Goal: Communication & Community: Answer question/provide support

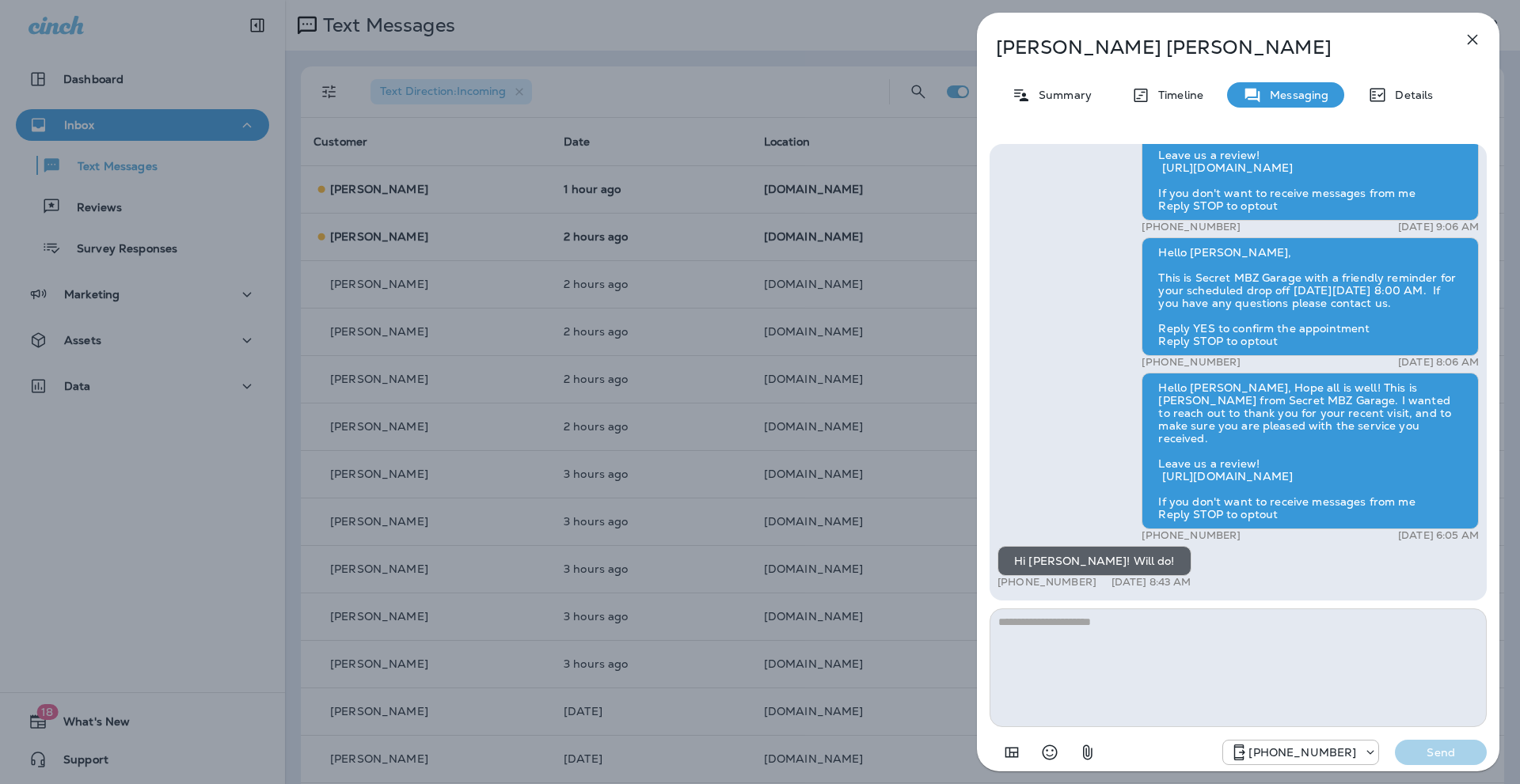
scroll to position [110, 0]
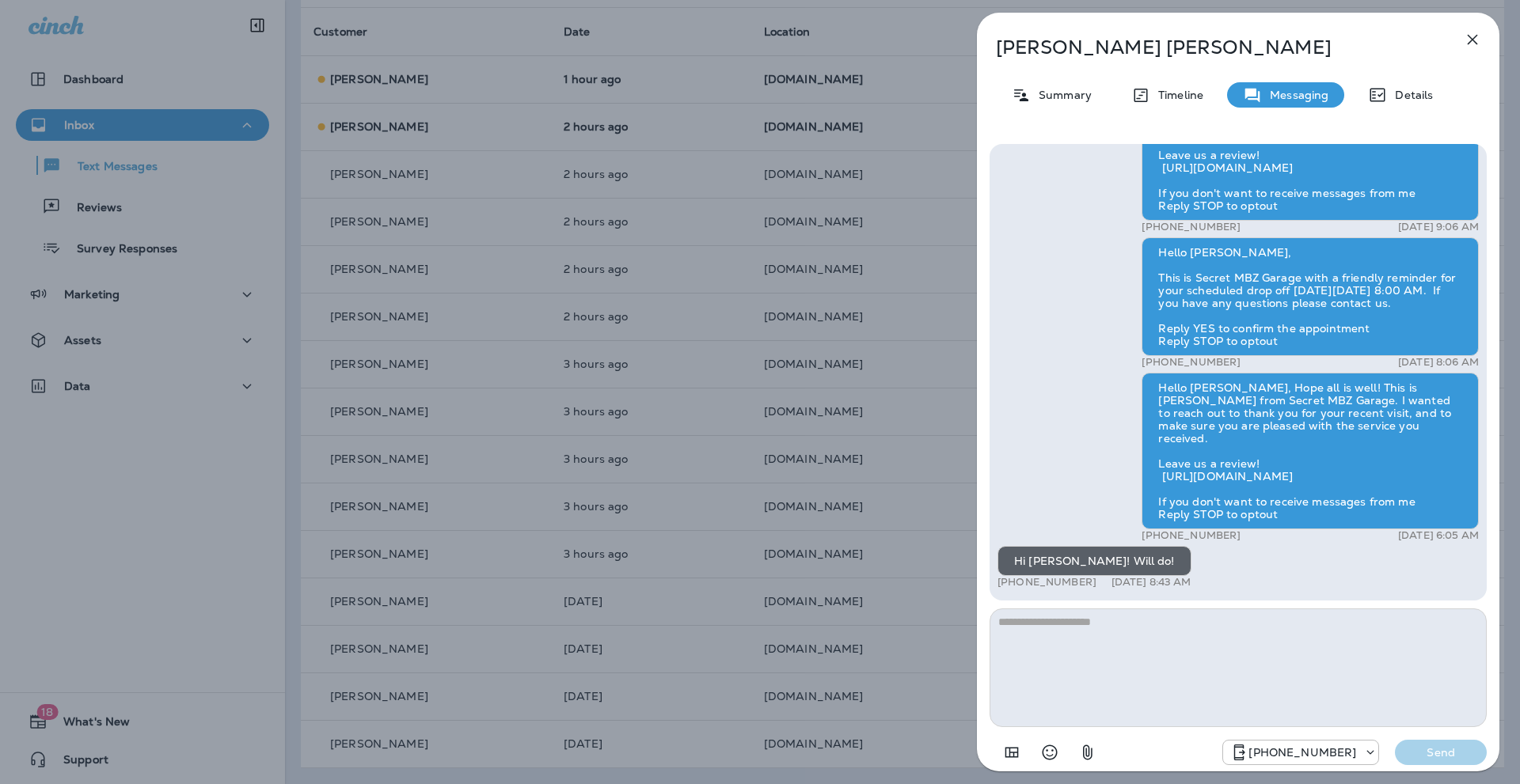
click at [1472, 36] on icon "button" at bounding box center [1471, 39] width 19 height 19
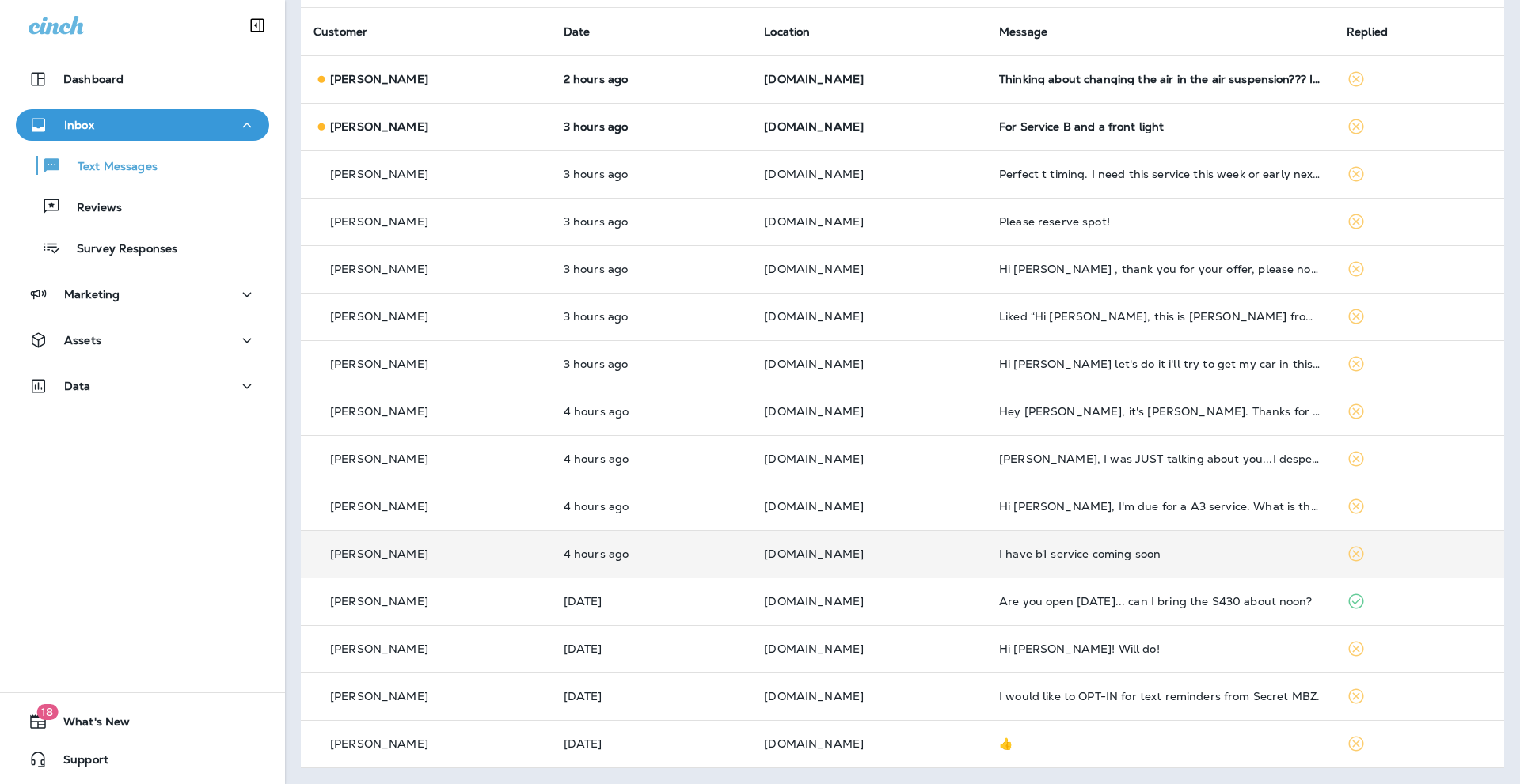
click at [380, 554] on p "[PERSON_NAME]" at bounding box center [379, 554] width 98 height 13
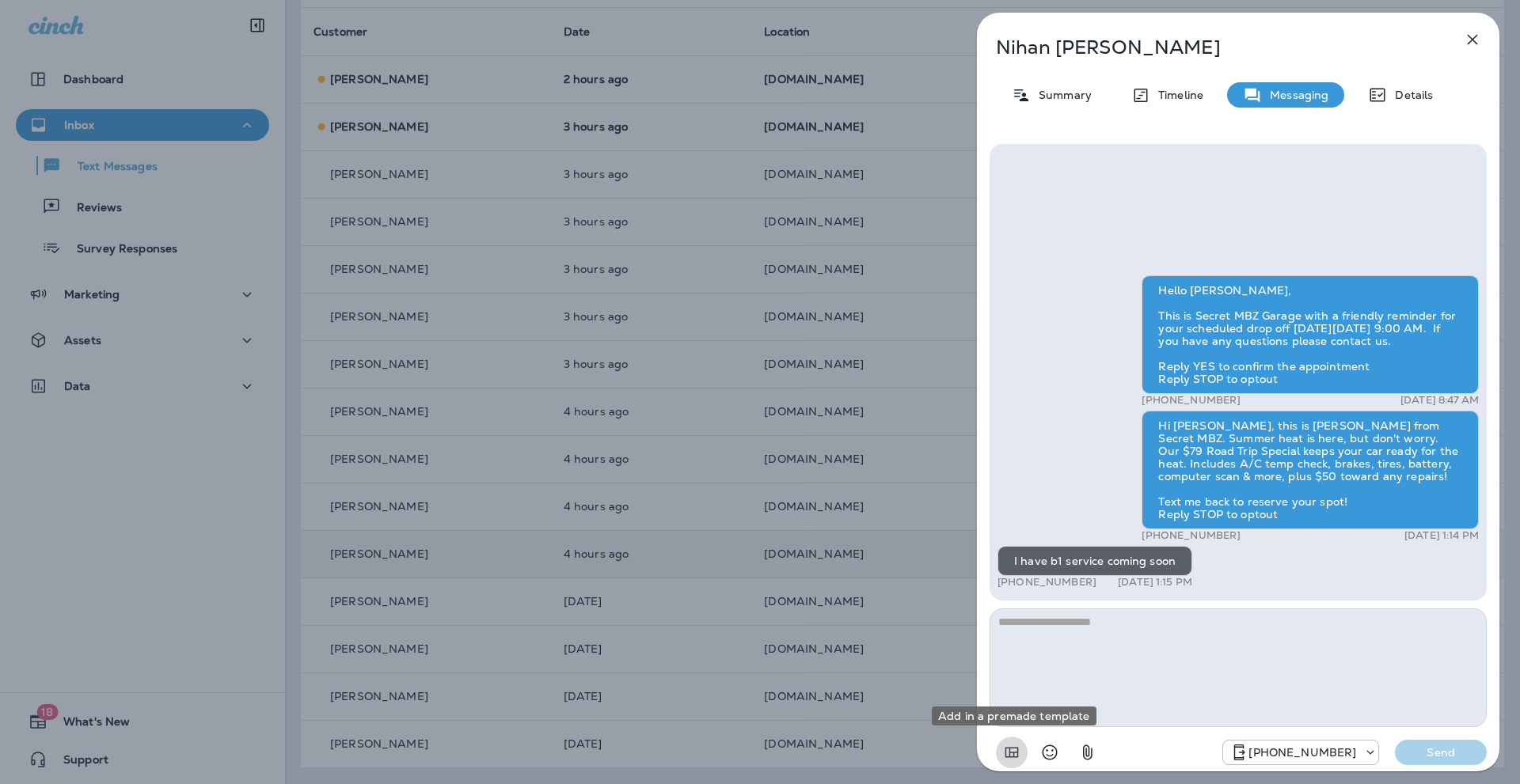
click at [1016, 749] on icon "Add in a premade template" at bounding box center [1011, 752] width 14 height 10
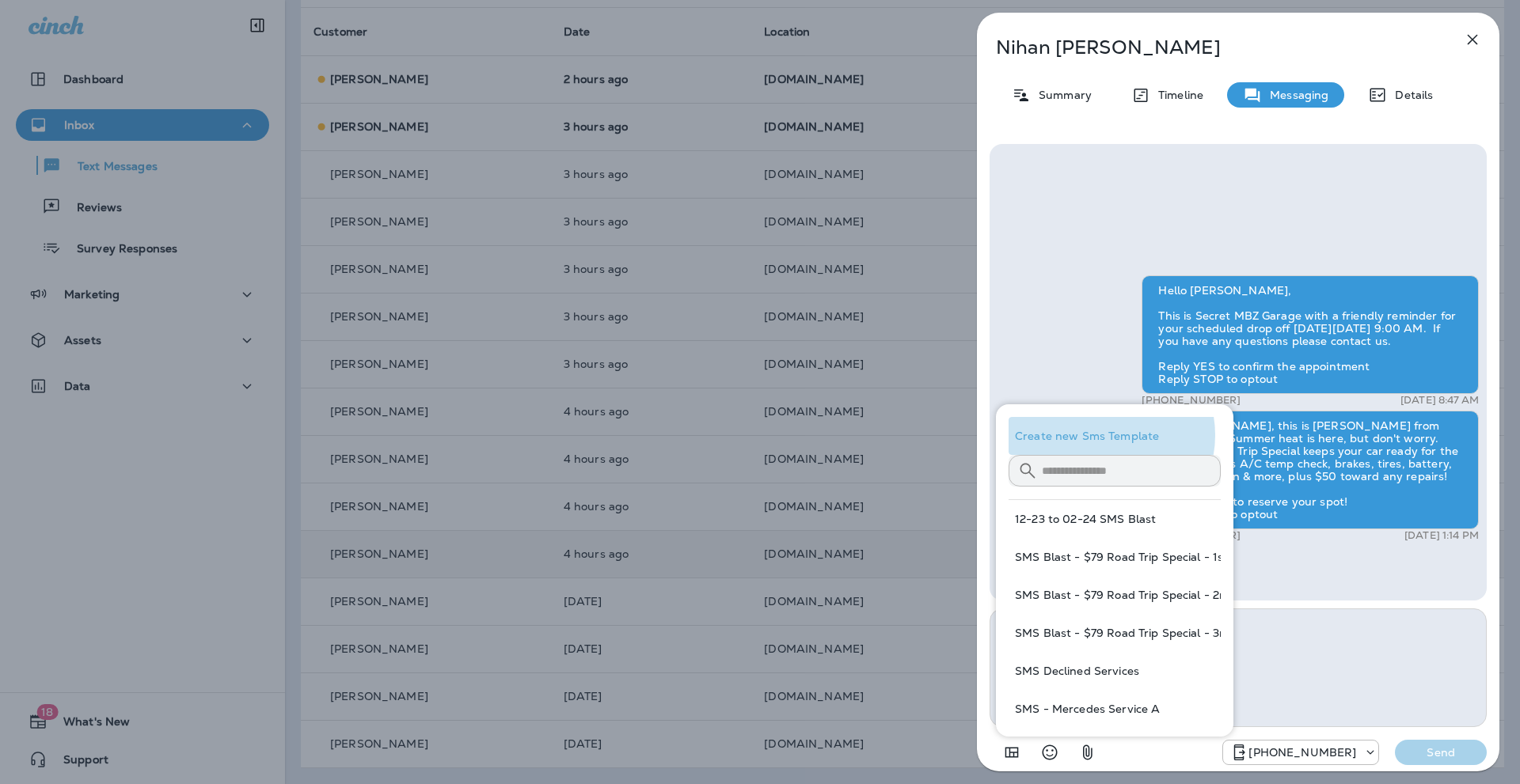
click at [1102, 435] on button "Create new Sms Template" at bounding box center [1115, 436] width 213 height 38
click at [1472, 37] on icon "button" at bounding box center [1471, 39] width 19 height 19
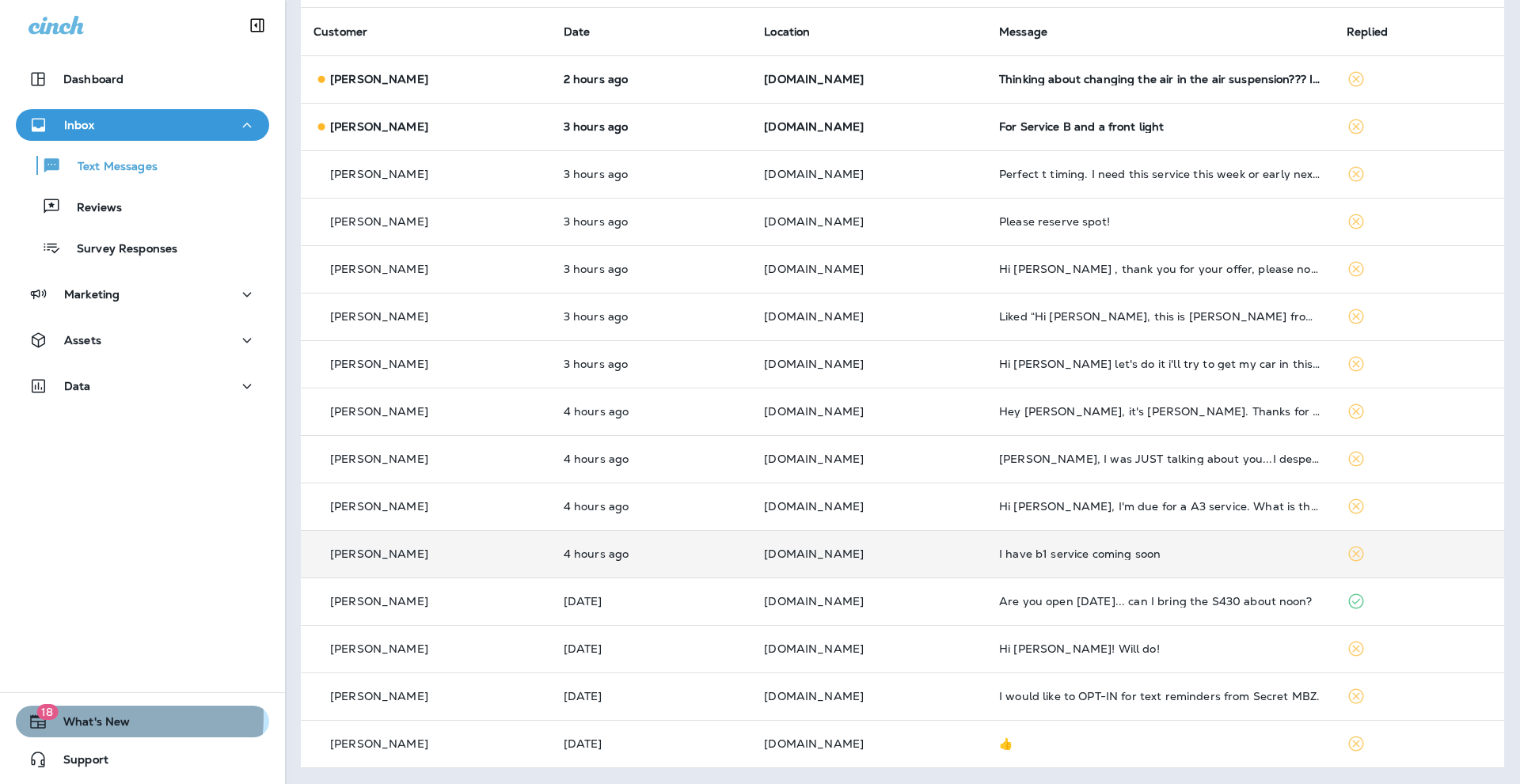
click at [80, 716] on span "What's New" at bounding box center [88, 725] width 82 height 19
click at [25, 38] on icon "button" at bounding box center [15, 28] width 19 height 19
click at [380, 549] on p "[PERSON_NAME]" at bounding box center [379, 554] width 98 height 13
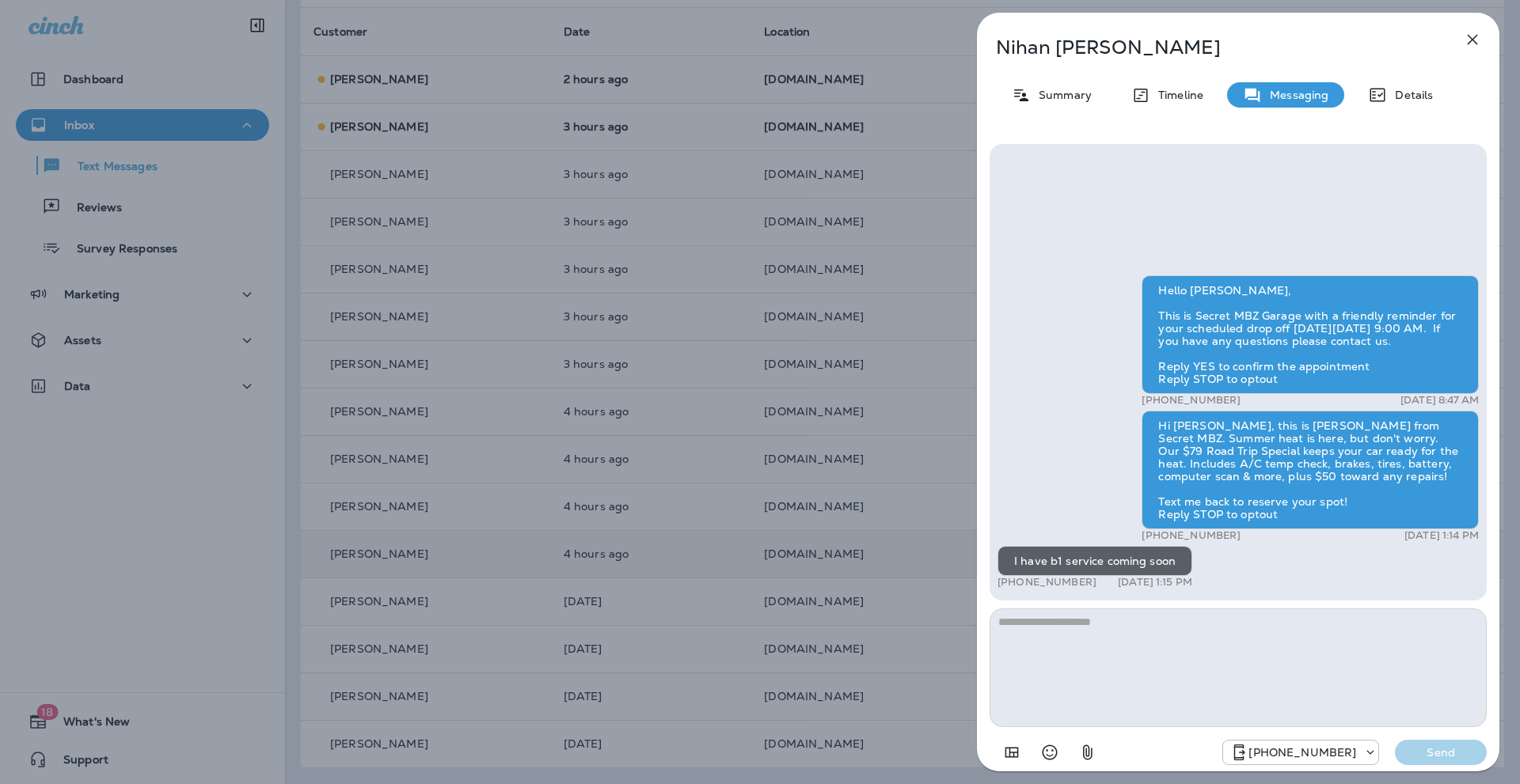
click at [1057, 635] on textarea at bounding box center [1238, 668] width 497 height 119
drag, startPoint x: 1253, startPoint y: 618, endPoint x: 967, endPoint y: 622, distance: 286.0
click at [967, 622] on div "**********" at bounding box center [1238, 392] width 564 height 784
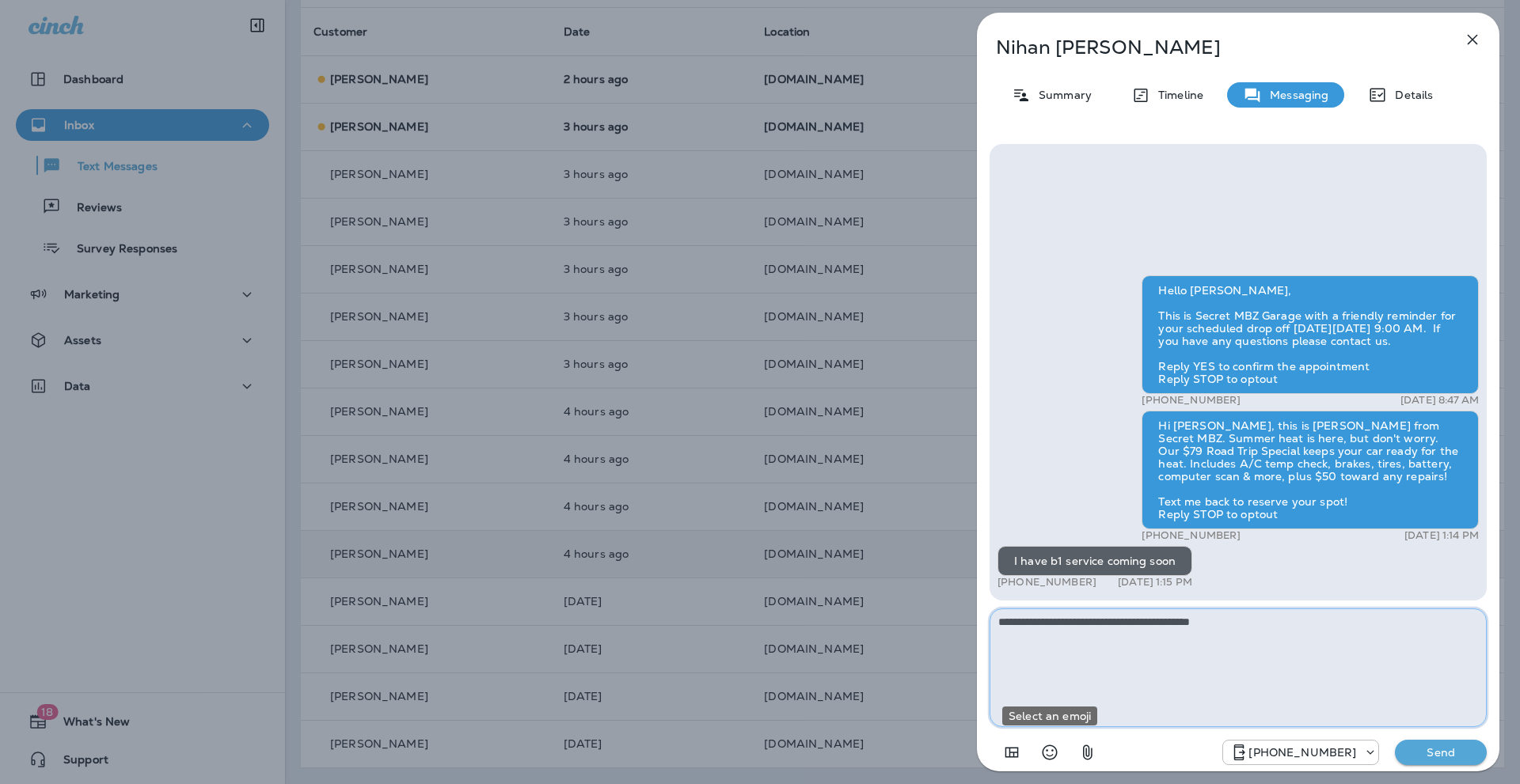
paste textarea "**********"
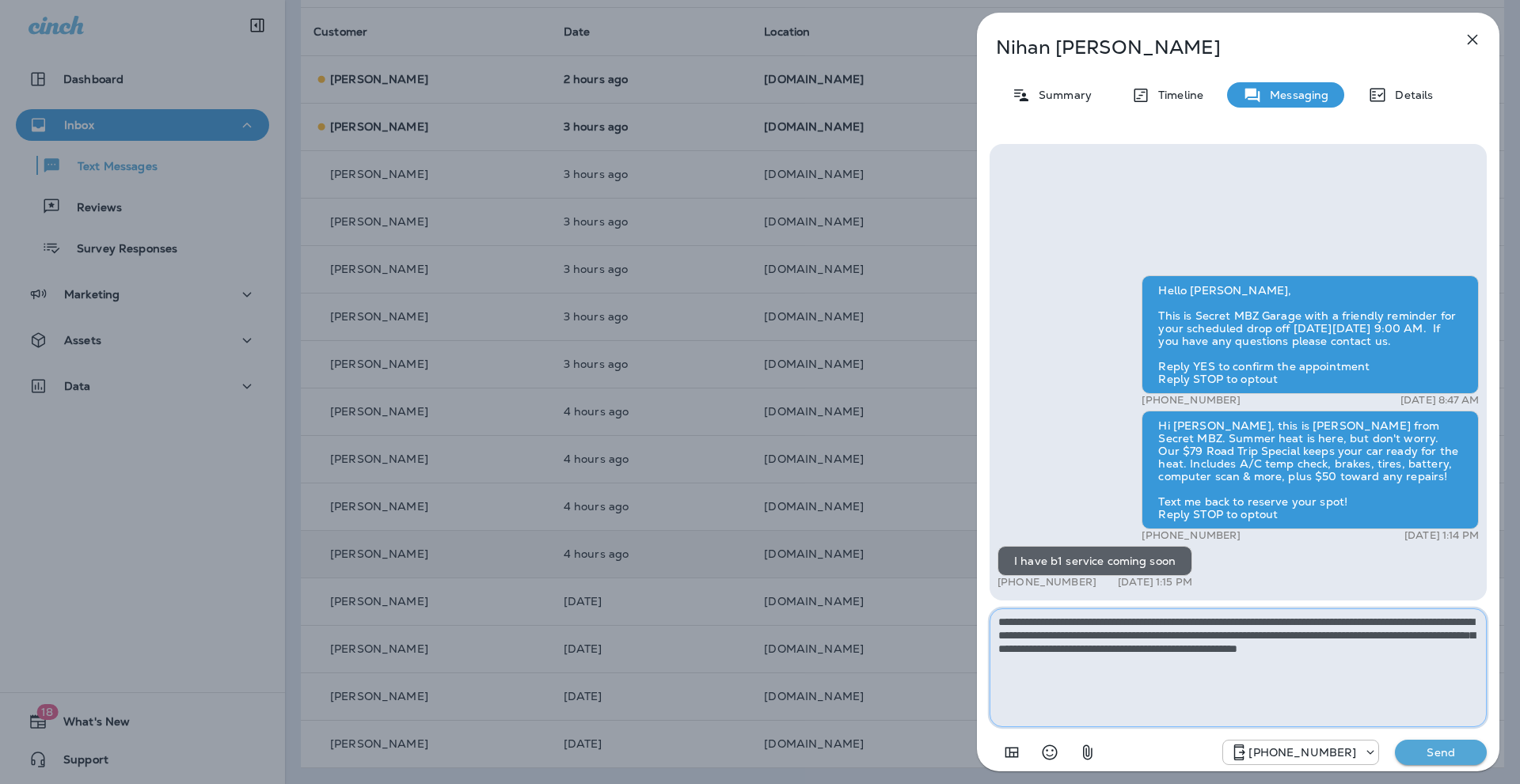
type textarea "**********"
click at [1454, 748] on p "Send" at bounding box center [1441, 752] width 67 height 14
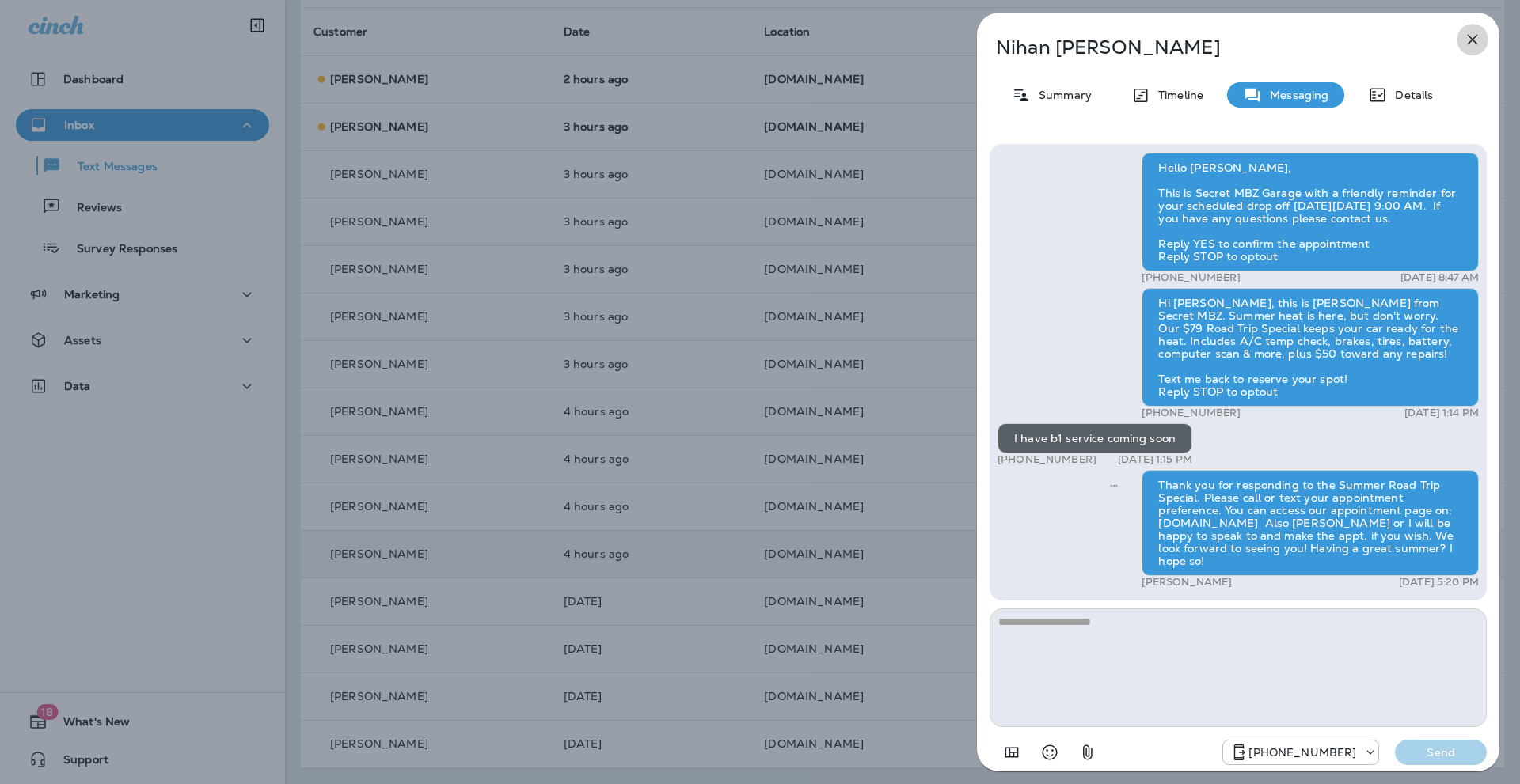
click at [1468, 37] on icon "button" at bounding box center [1471, 39] width 19 height 19
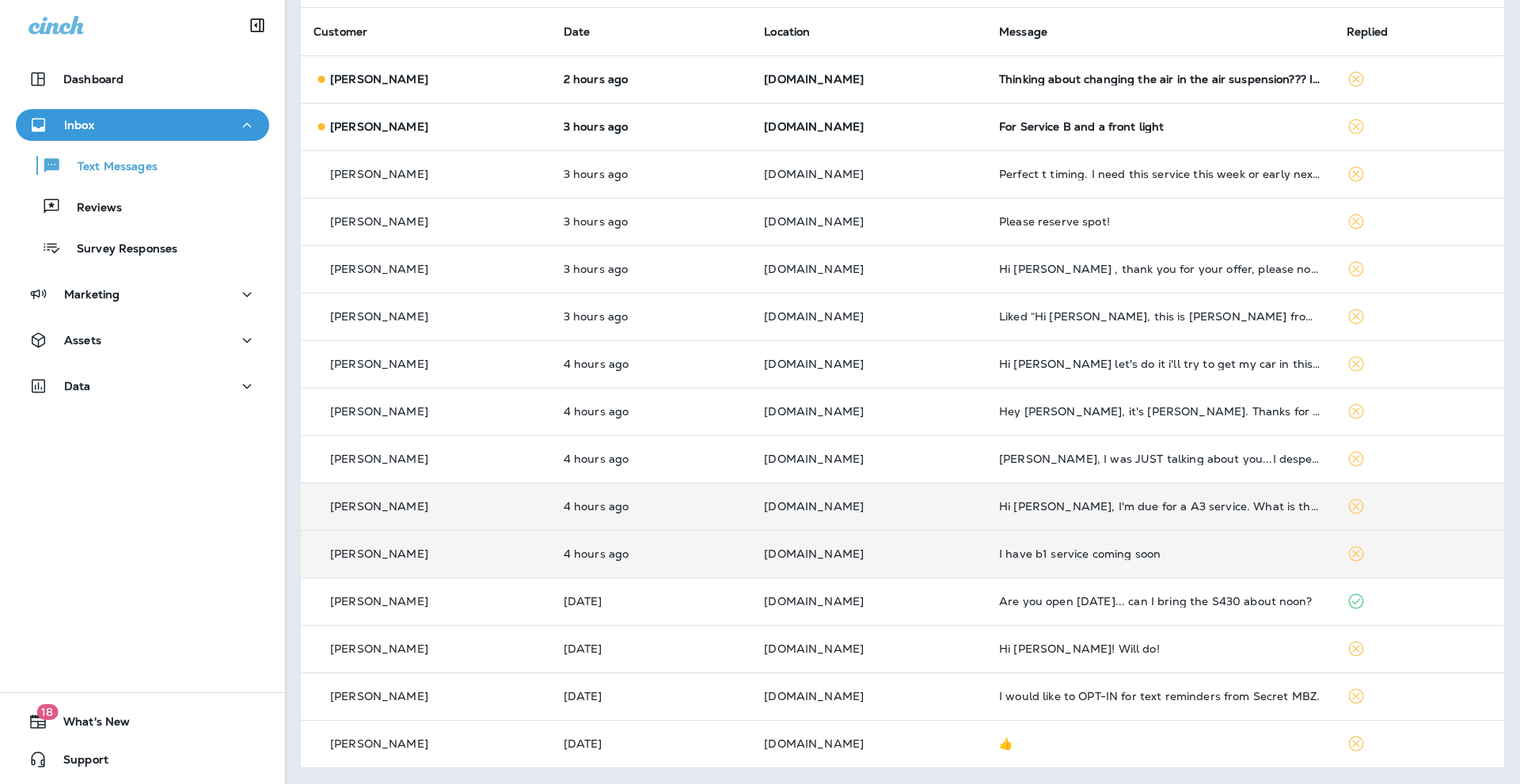
click at [389, 509] on p "[PERSON_NAME]" at bounding box center [379, 507] width 98 height 13
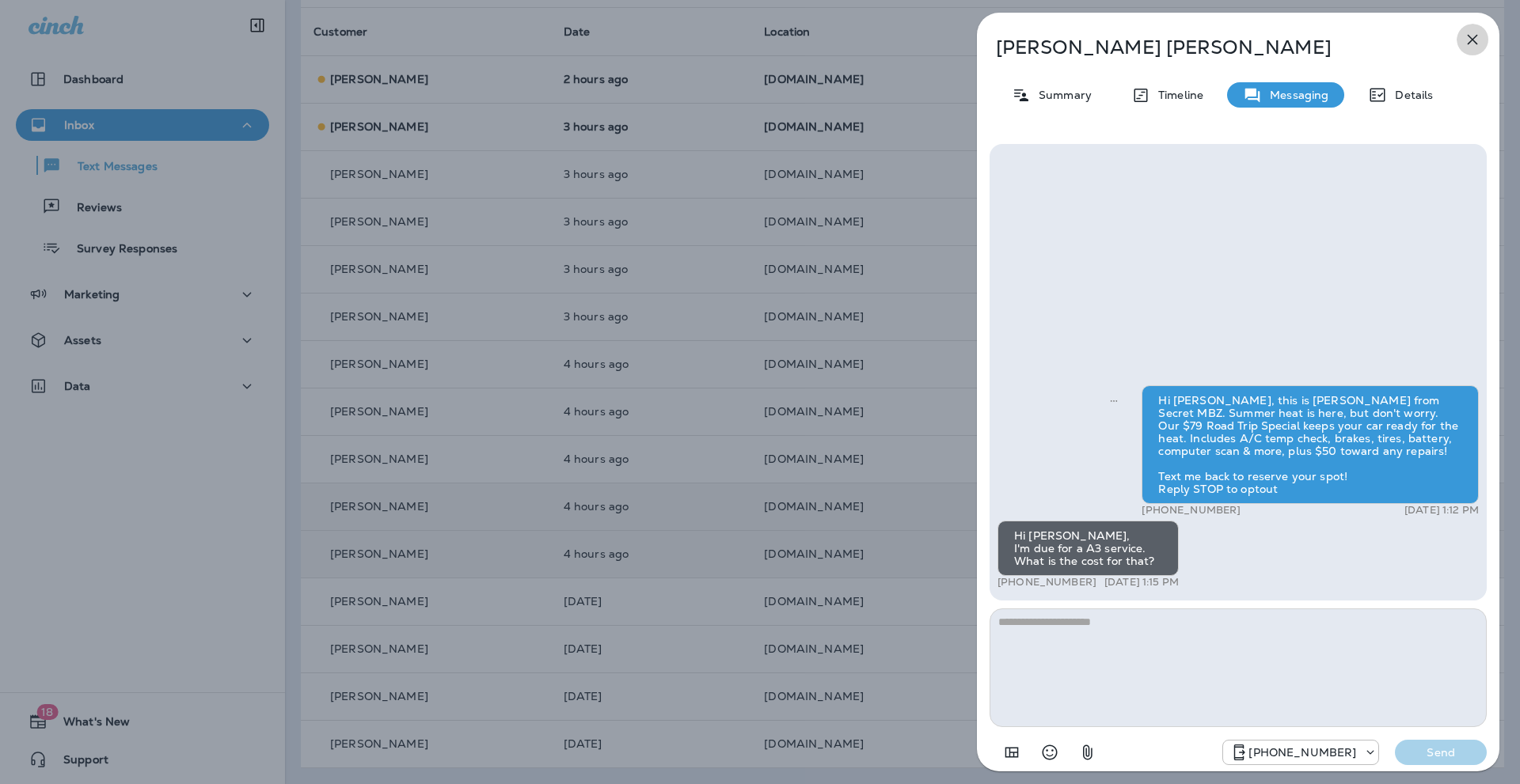
click at [1469, 42] on icon "button" at bounding box center [1472, 40] width 10 height 10
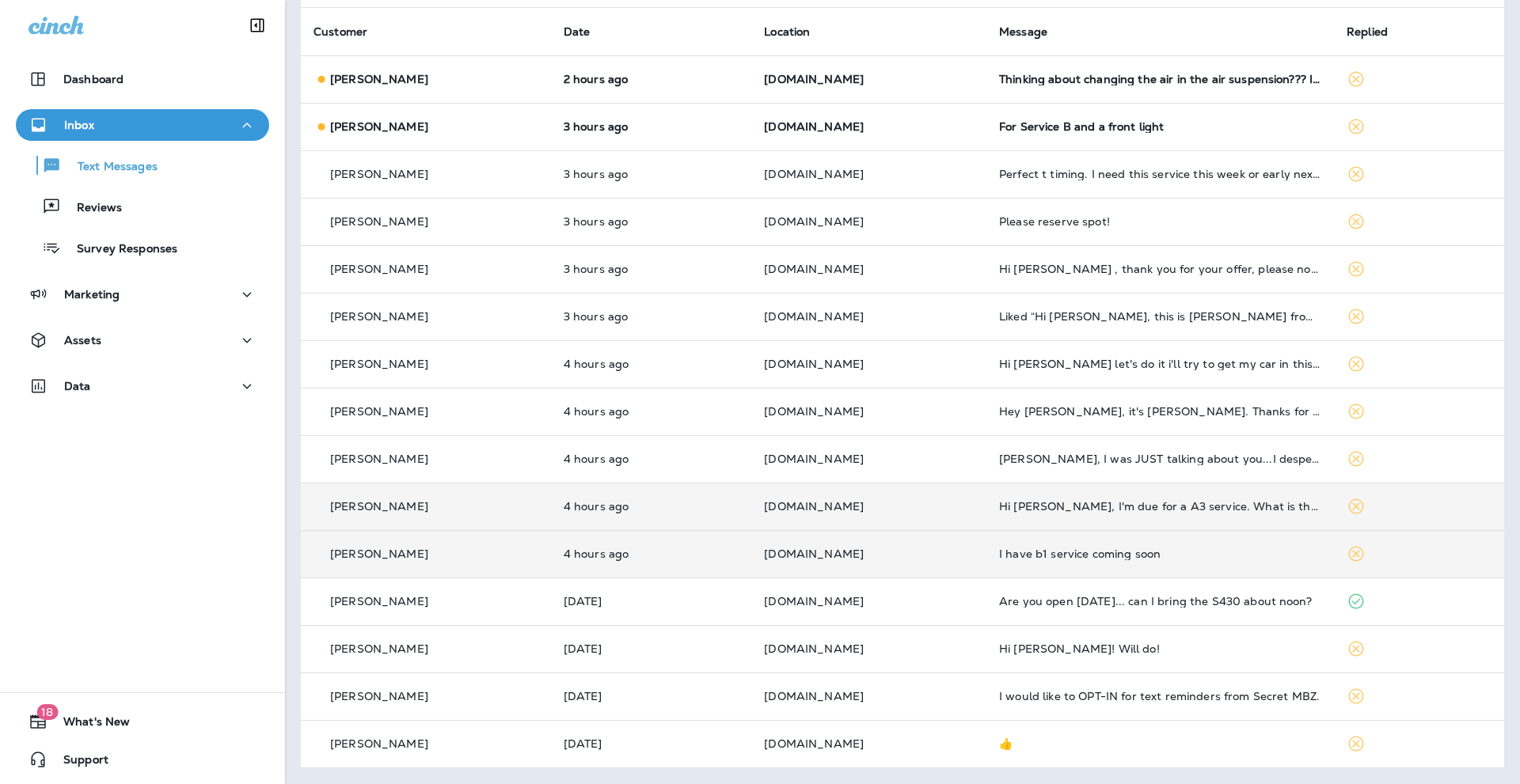
click at [376, 501] on p "[PERSON_NAME]" at bounding box center [379, 507] width 98 height 13
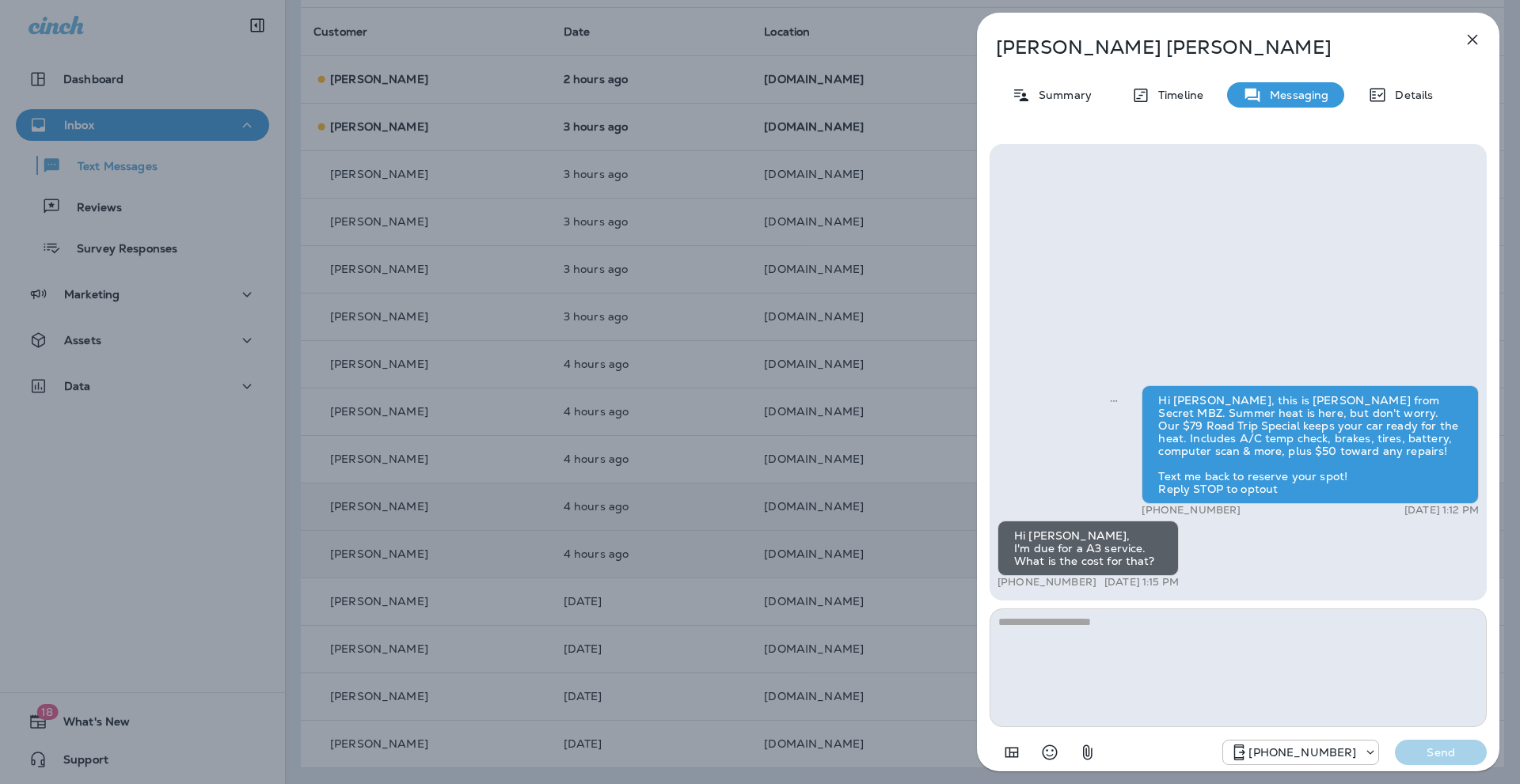
click at [1030, 627] on textarea at bounding box center [1238, 668] width 497 height 119
click at [1371, 753] on use "+1 (424) 433-6149" at bounding box center [1371, 752] width 7 height 4
click at [1286, 764] on icon "+1 (424) 433-6149" at bounding box center [1279, 772] width 16 height 16
click at [1471, 37] on icon "button" at bounding box center [1471, 39] width 19 height 19
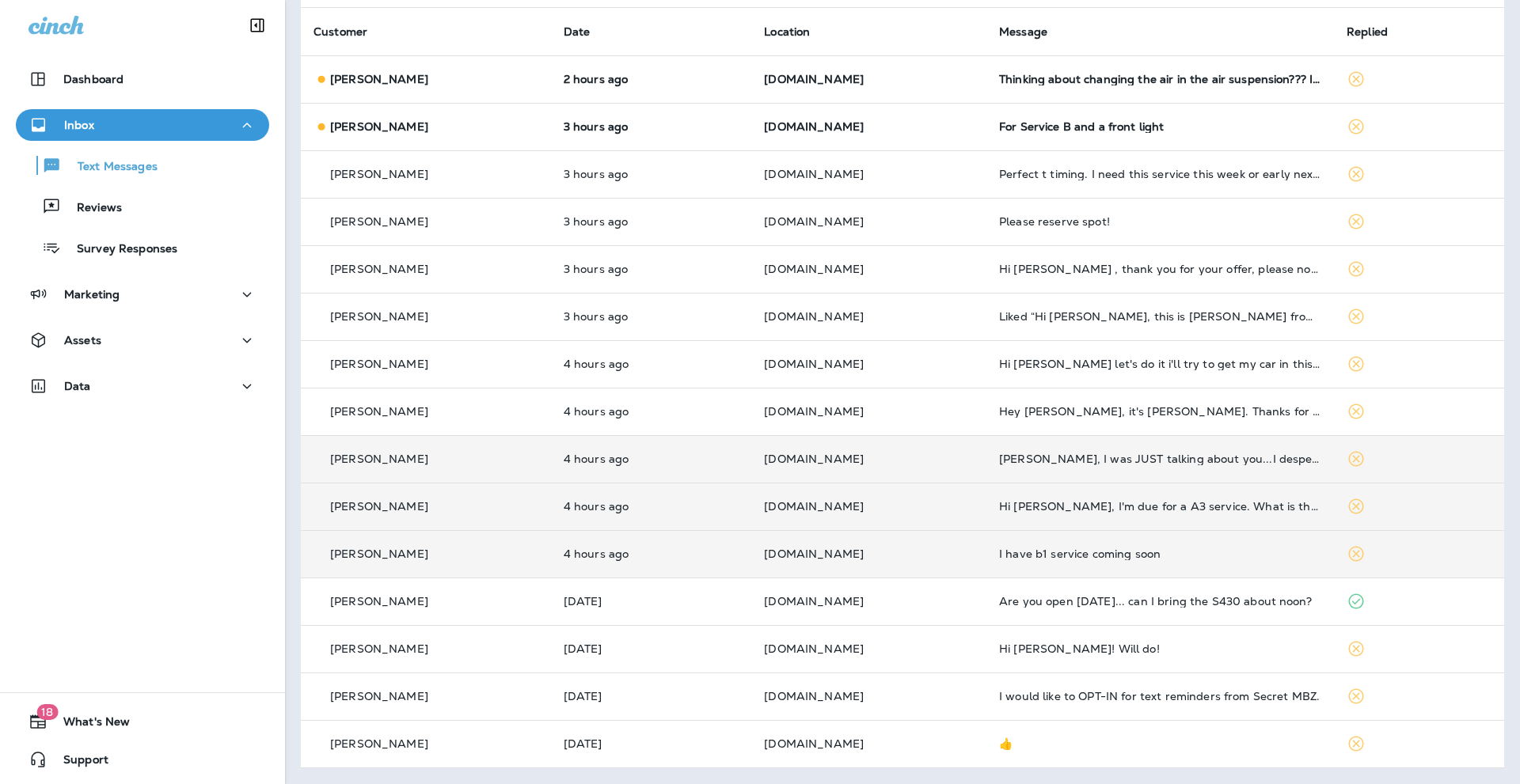
click at [387, 455] on p "[PERSON_NAME]" at bounding box center [379, 459] width 98 height 13
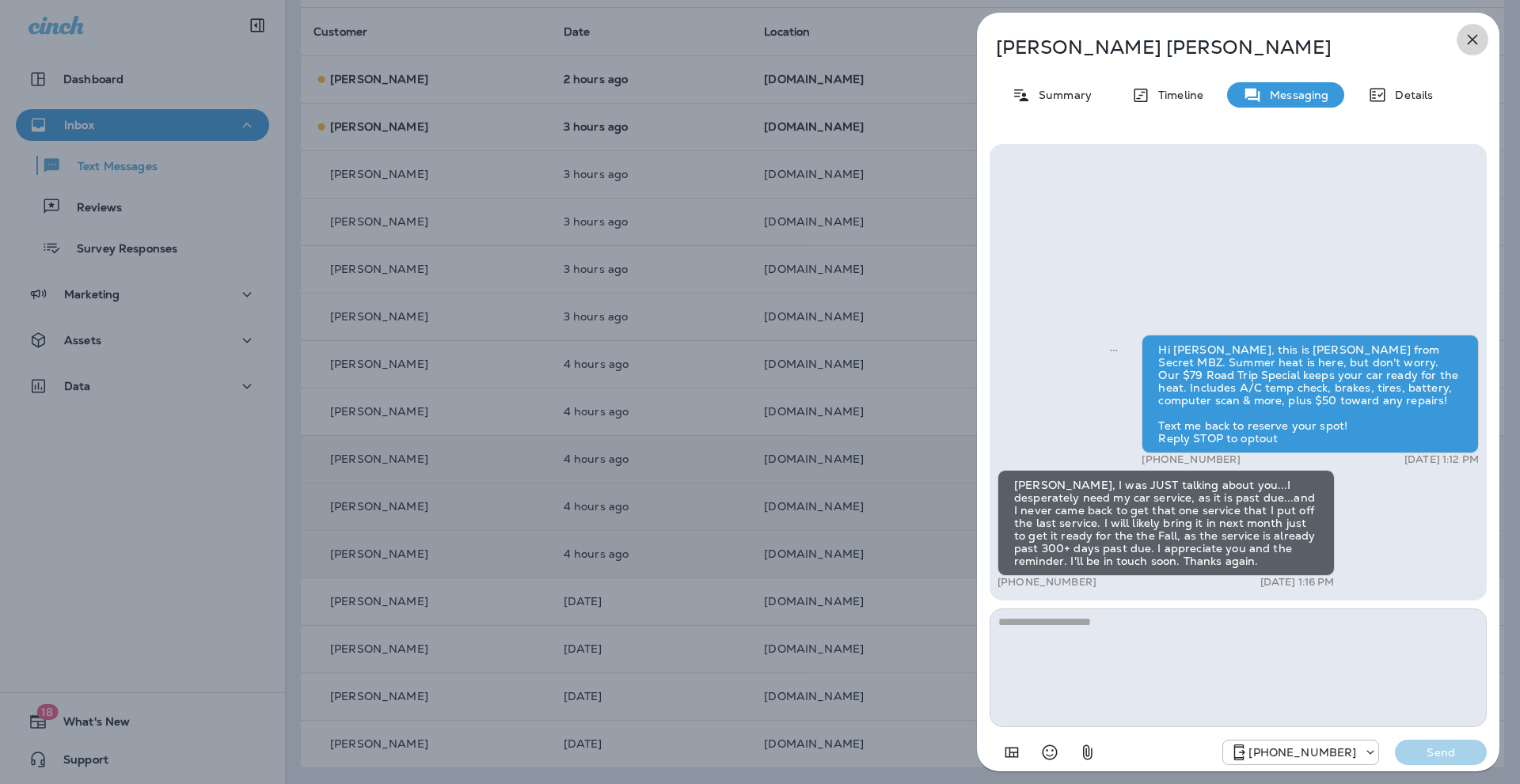
click at [1477, 41] on icon "button" at bounding box center [1471, 39] width 19 height 19
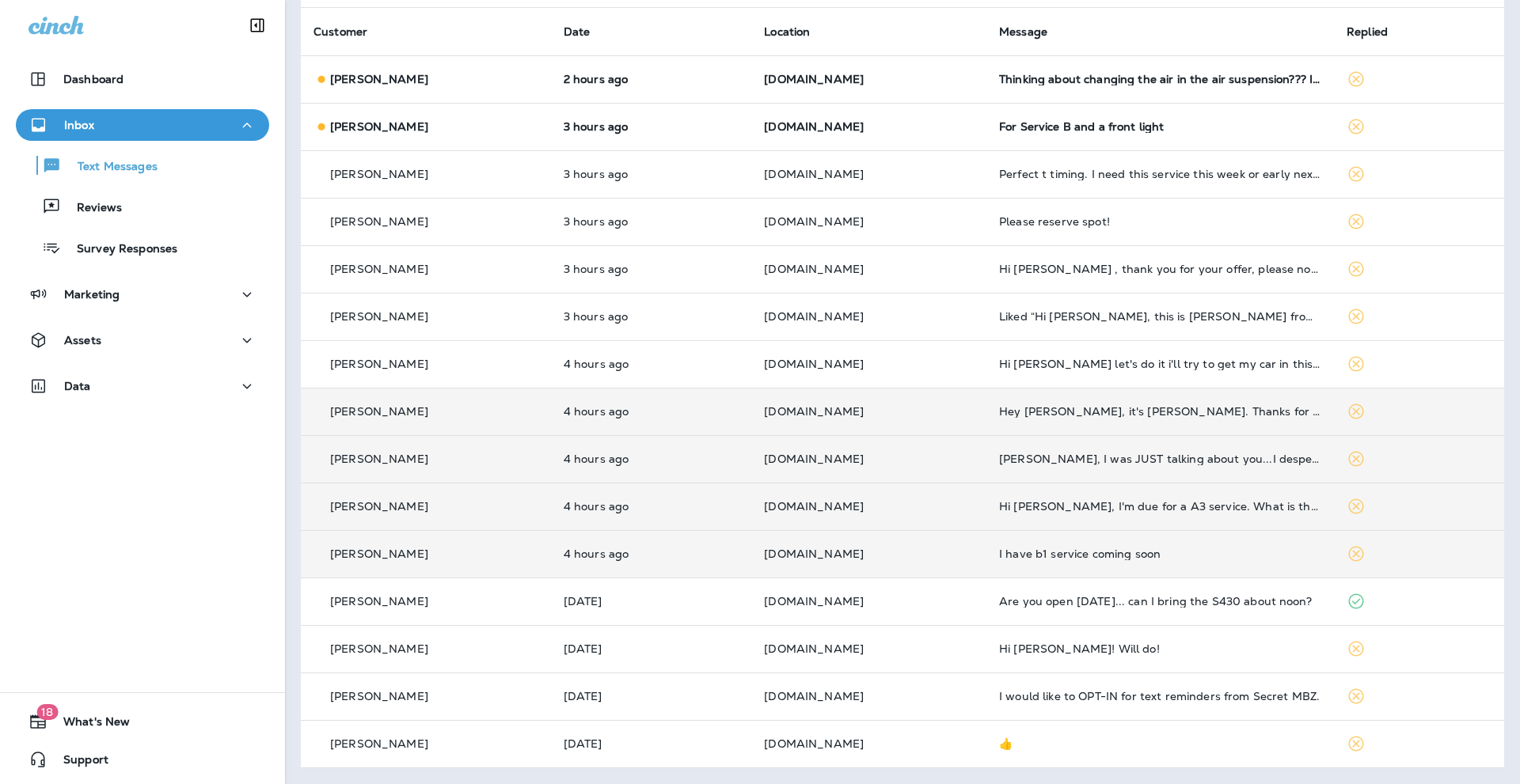
click at [393, 410] on p "[PERSON_NAME]" at bounding box center [379, 411] width 98 height 13
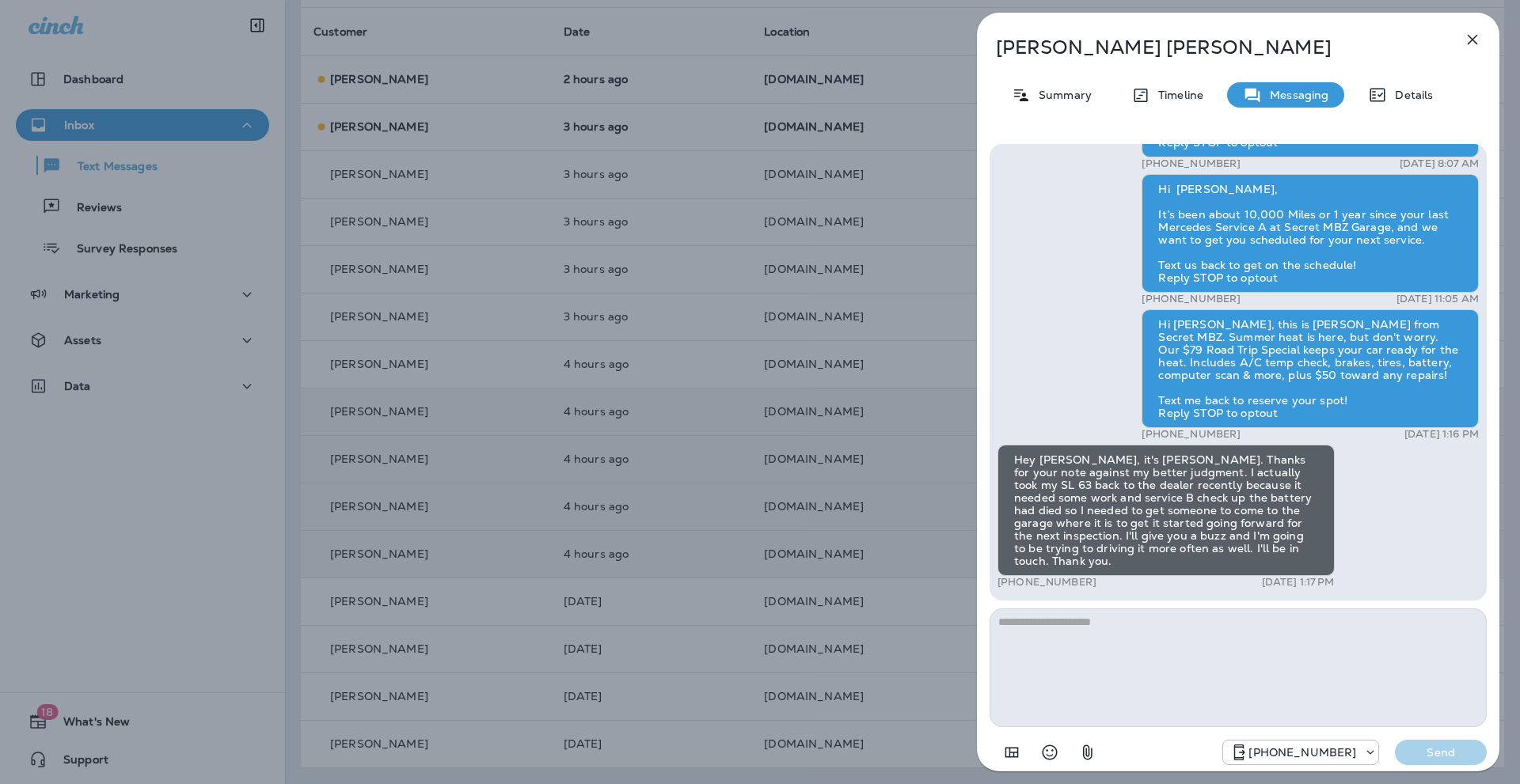
click at [1020, 626] on textarea at bounding box center [1238, 668] width 497 height 119
type textarea "**********"
drag, startPoint x: 1339, startPoint y: 620, endPoint x: 991, endPoint y: 616, distance: 348.0
click at [991, 616] on textarea "**********" at bounding box center [1238, 668] width 497 height 119
click at [1478, 39] on icon "button" at bounding box center [1471, 39] width 19 height 19
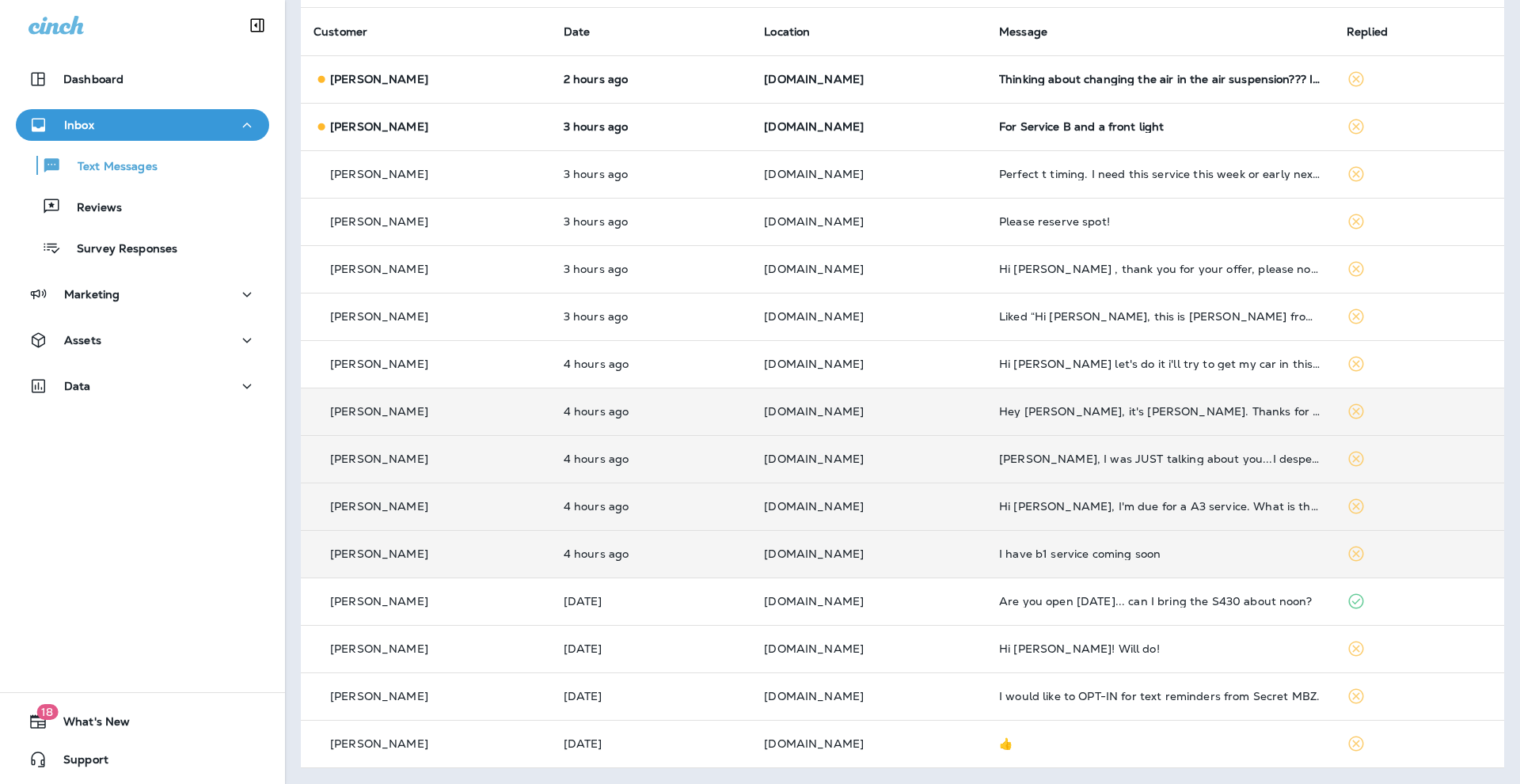
click at [396, 406] on p "[PERSON_NAME]" at bounding box center [379, 411] width 98 height 13
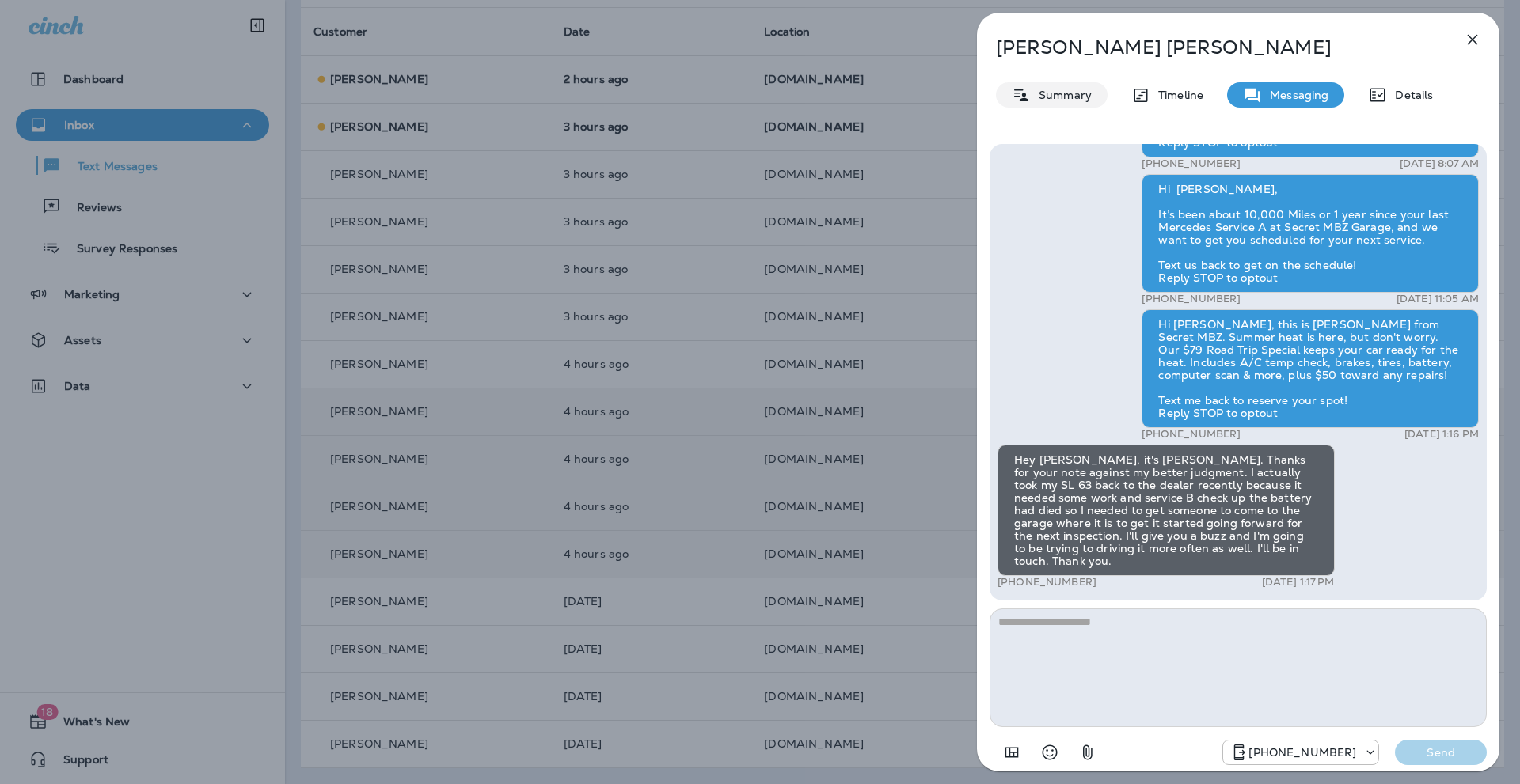
click at [1049, 89] on p "Summary" at bounding box center [1061, 95] width 61 height 13
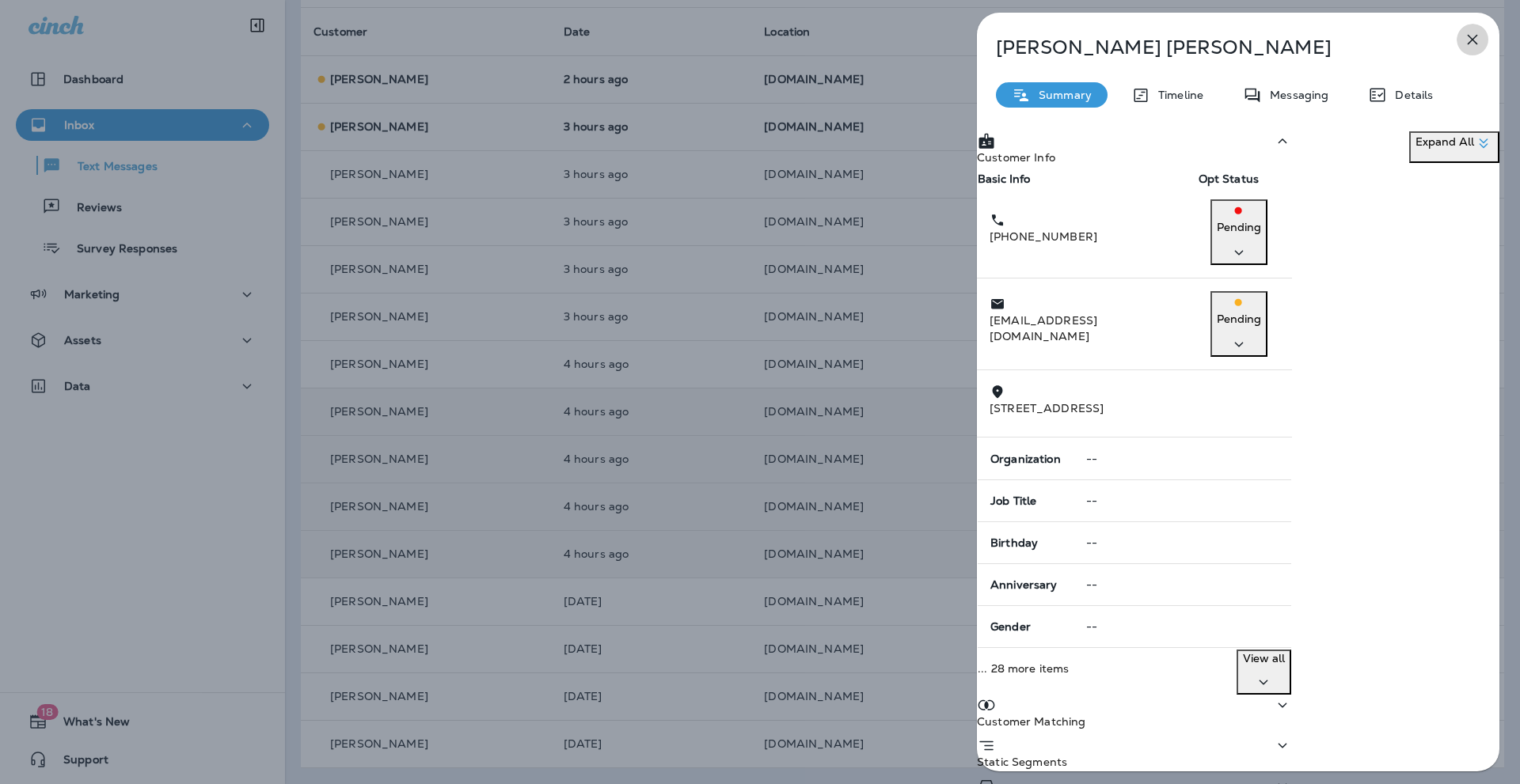
click at [1469, 39] on icon "button" at bounding box center [1471, 39] width 19 height 19
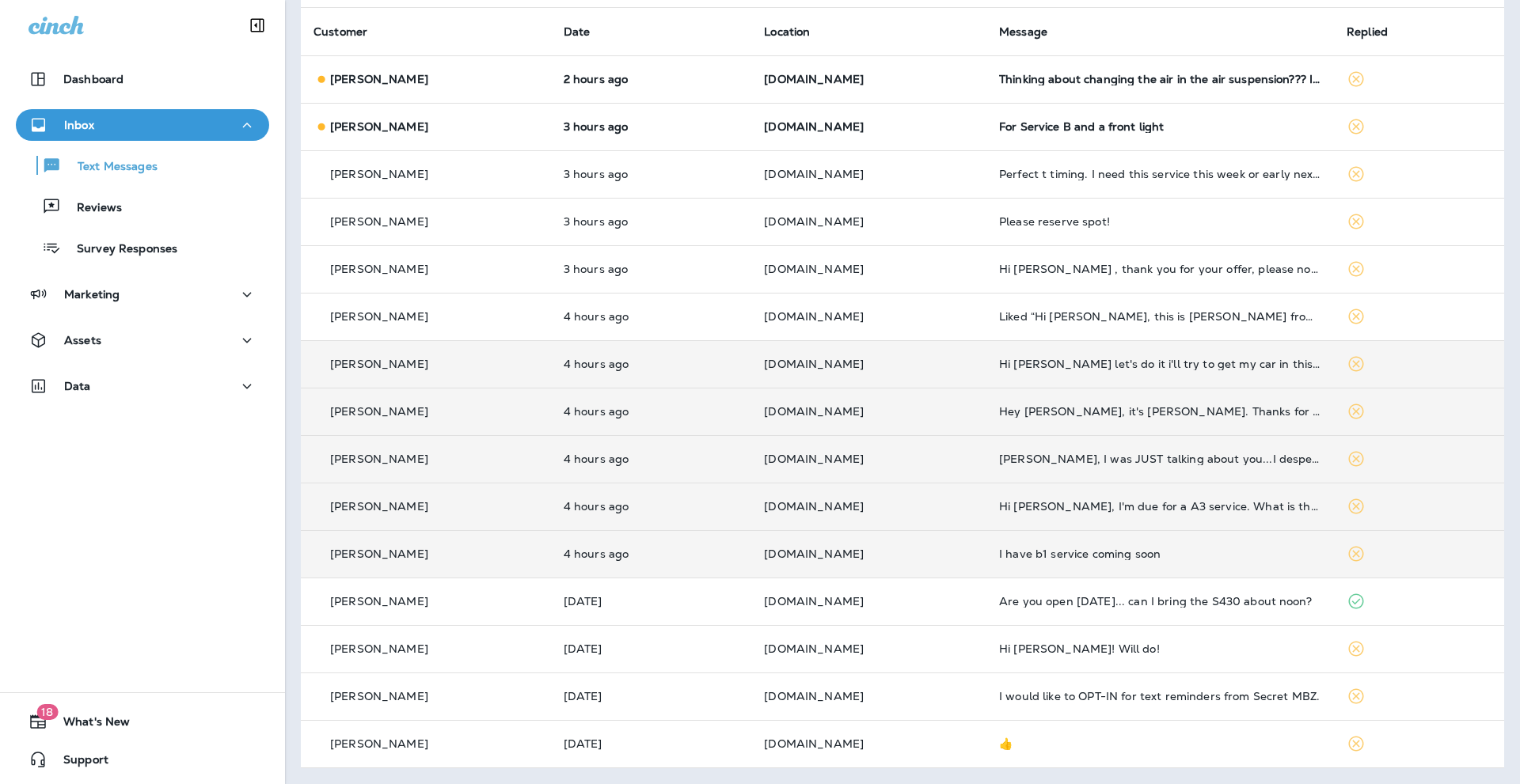
click at [367, 361] on p "[PERSON_NAME]" at bounding box center [379, 364] width 98 height 13
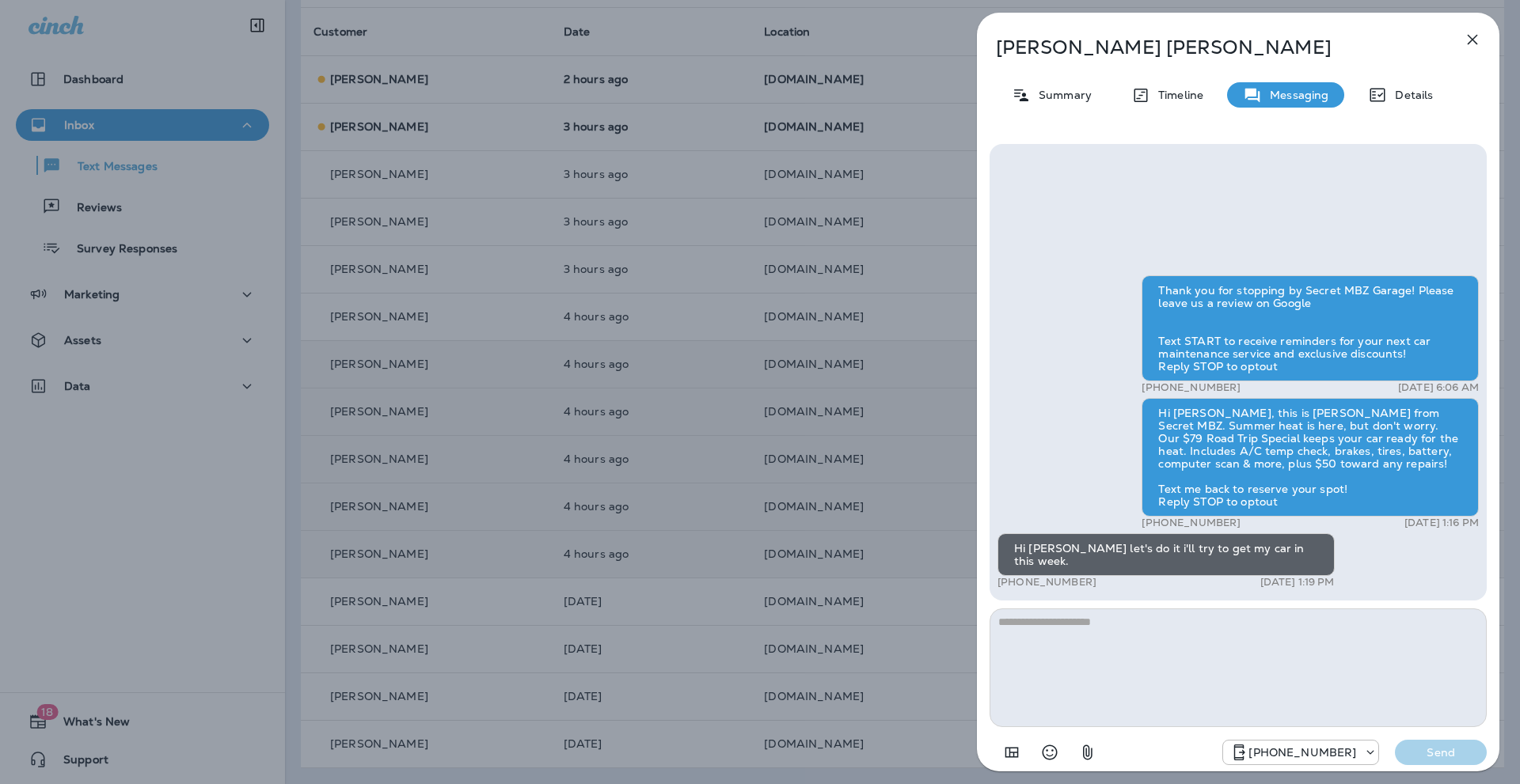
click at [1045, 631] on textarea at bounding box center [1238, 668] width 497 height 119
click at [1475, 34] on icon "button" at bounding box center [1471, 39] width 19 height 19
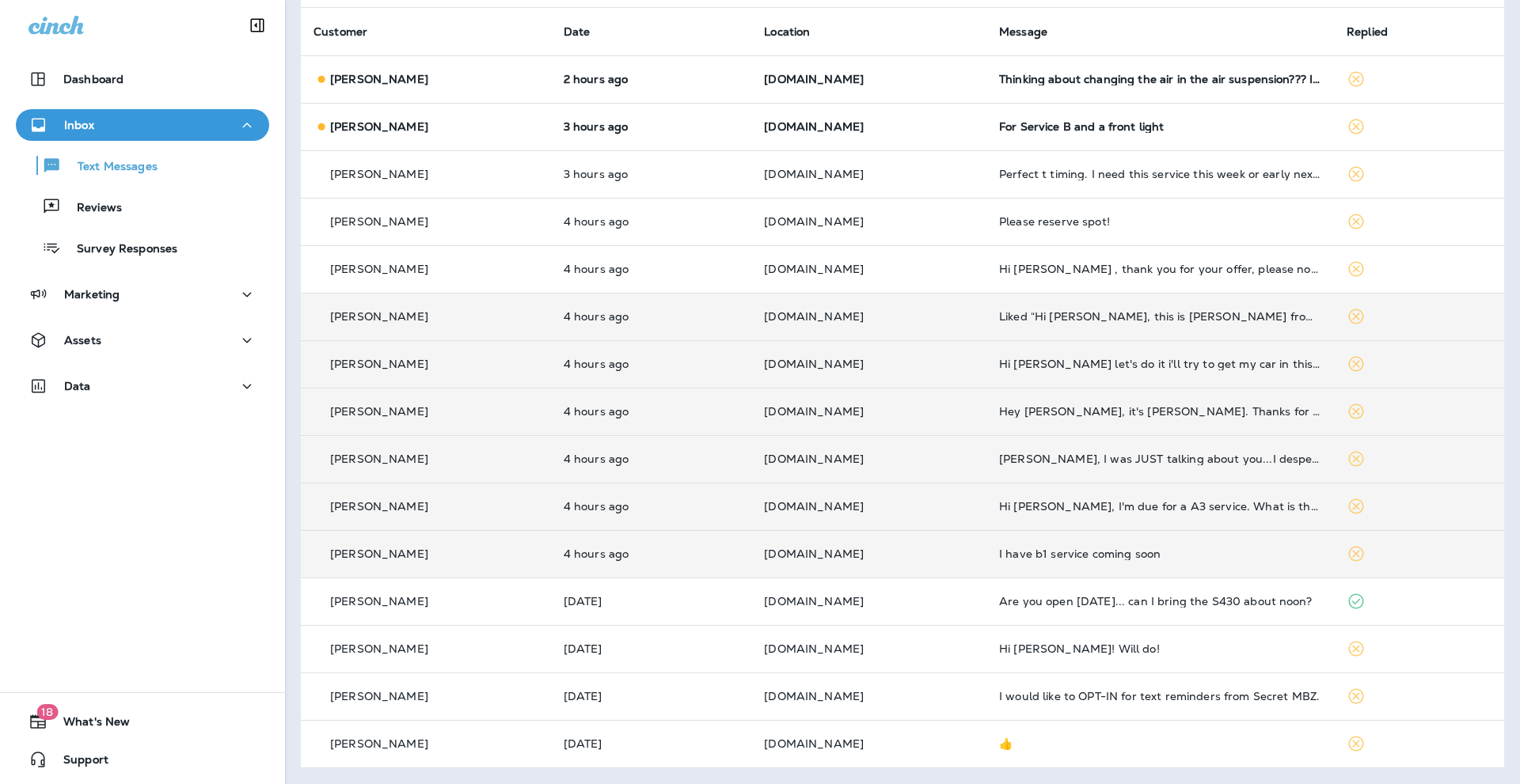
click at [393, 318] on p "[PERSON_NAME]" at bounding box center [379, 317] width 98 height 13
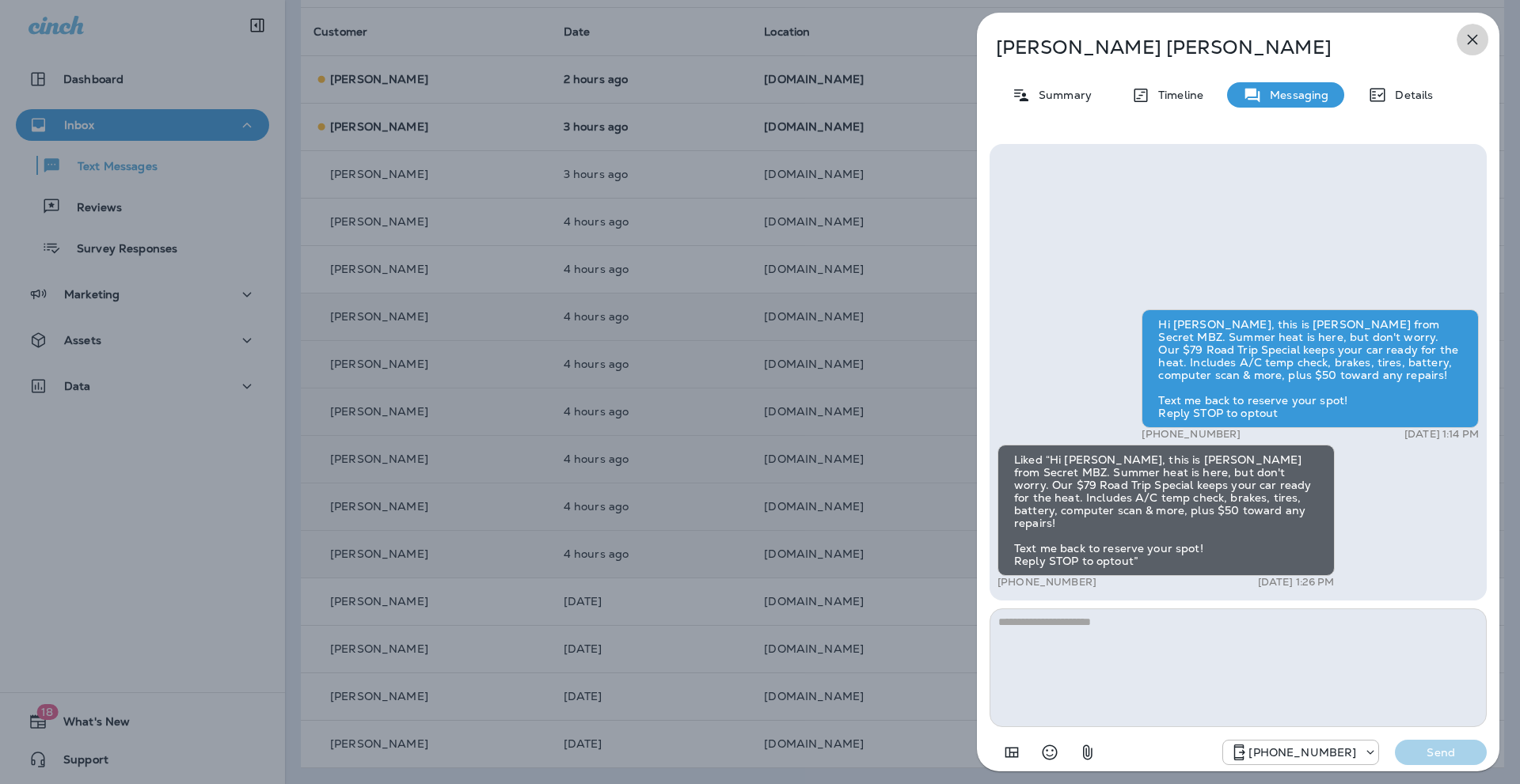
click at [1478, 41] on icon "button" at bounding box center [1471, 39] width 19 height 19
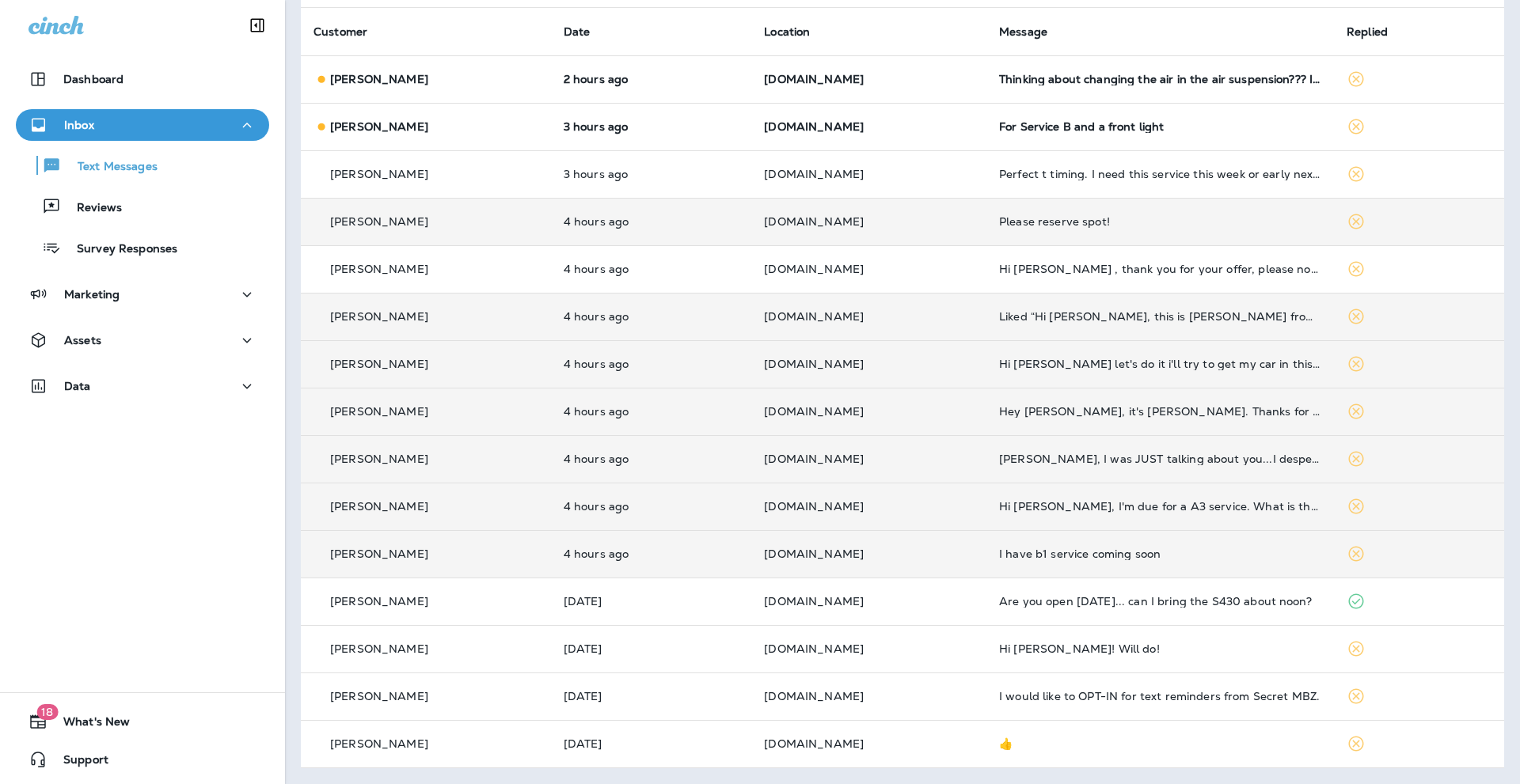
click at [376, 226] on p "[PERSON_NAME]" at bounding box center [379, 221] width 98 height 13
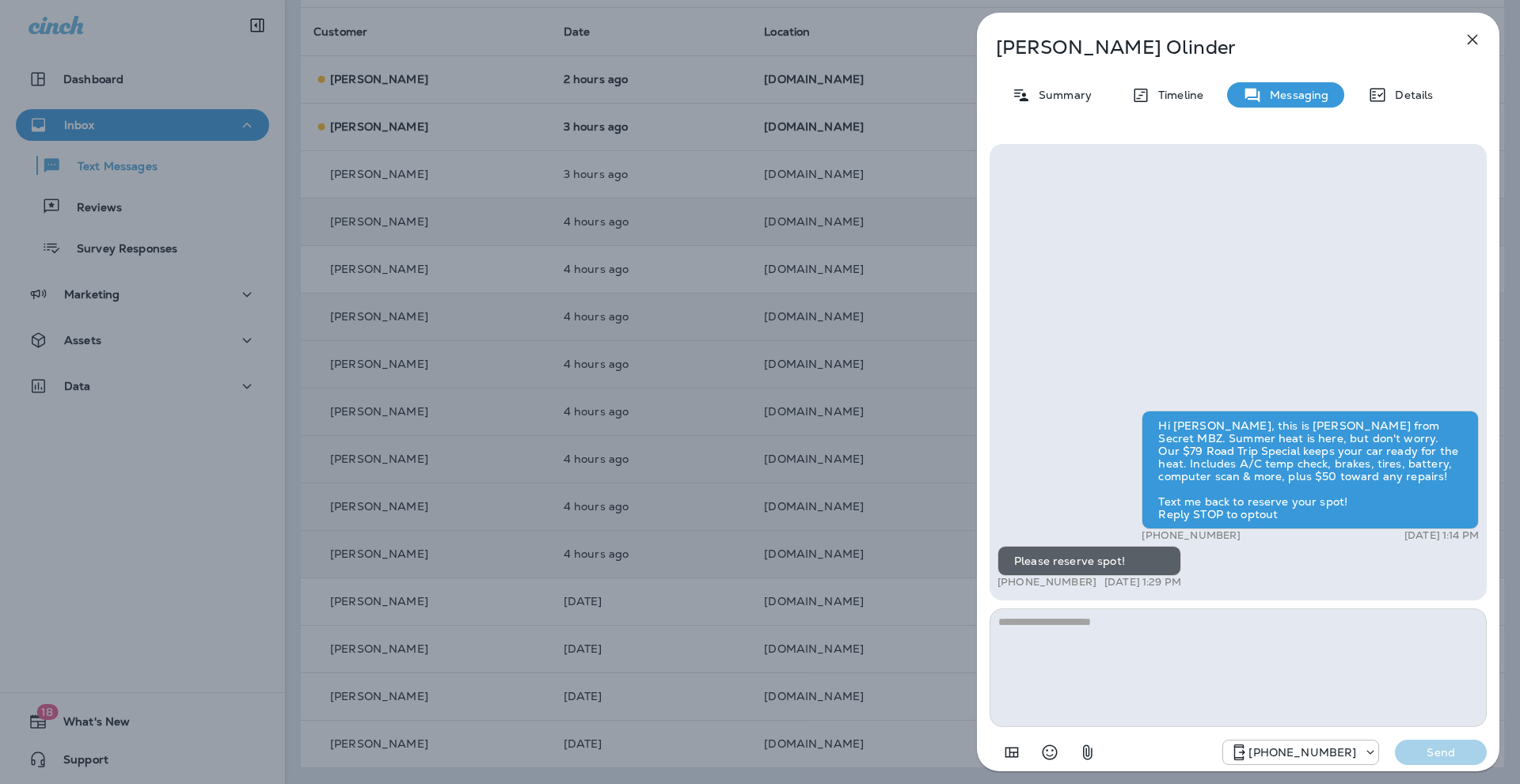
click at [1480, 35] on icon "button" at bounding box center [1471, 39] width 19 height 19
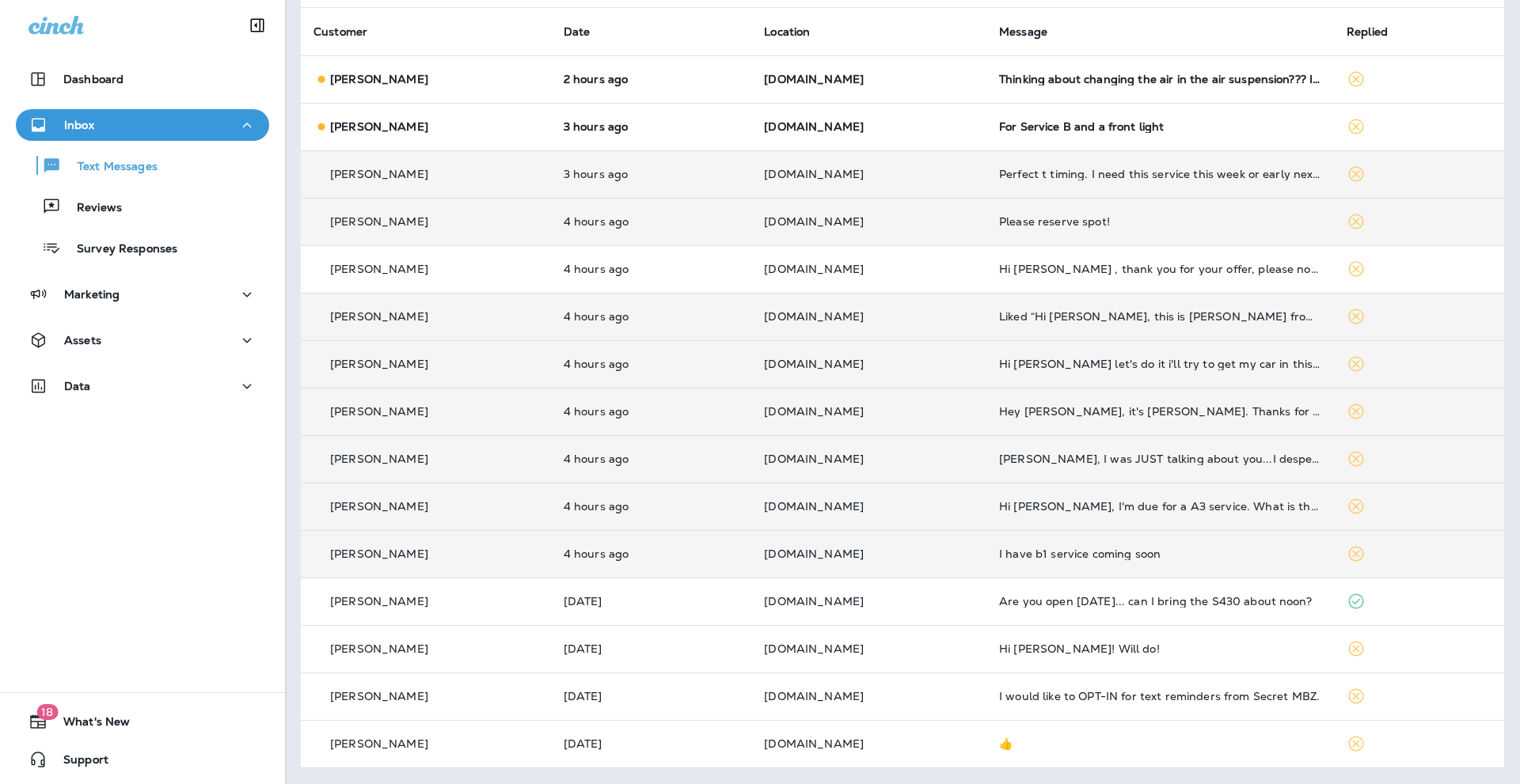
click at [979, 174] on td "[DOMAIN_NAME]" at bounding box center [868, 174] width 235 height 48
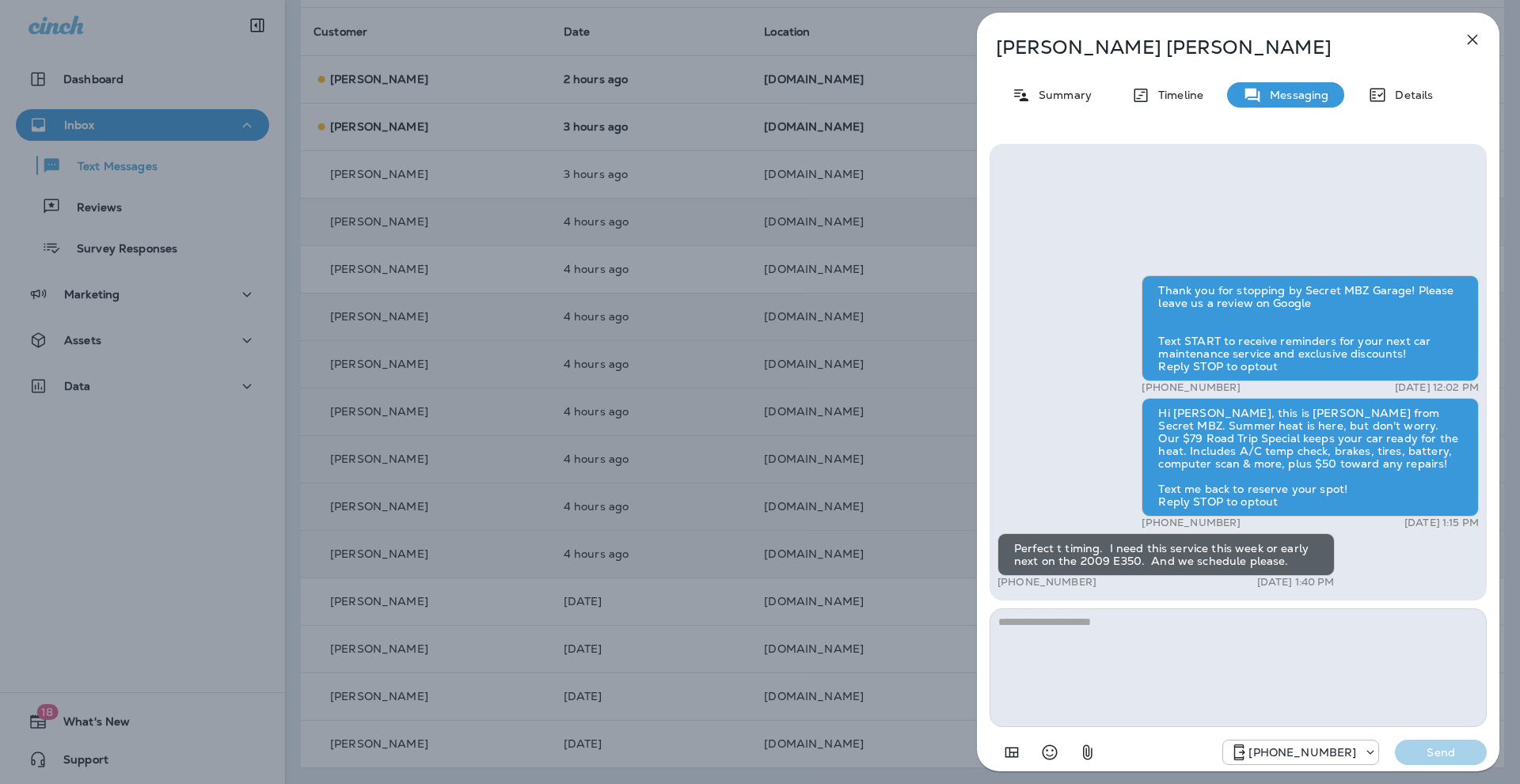
click at [1469, 38] on icon "button" at bounding box center [1471, 39] width 19 height 19
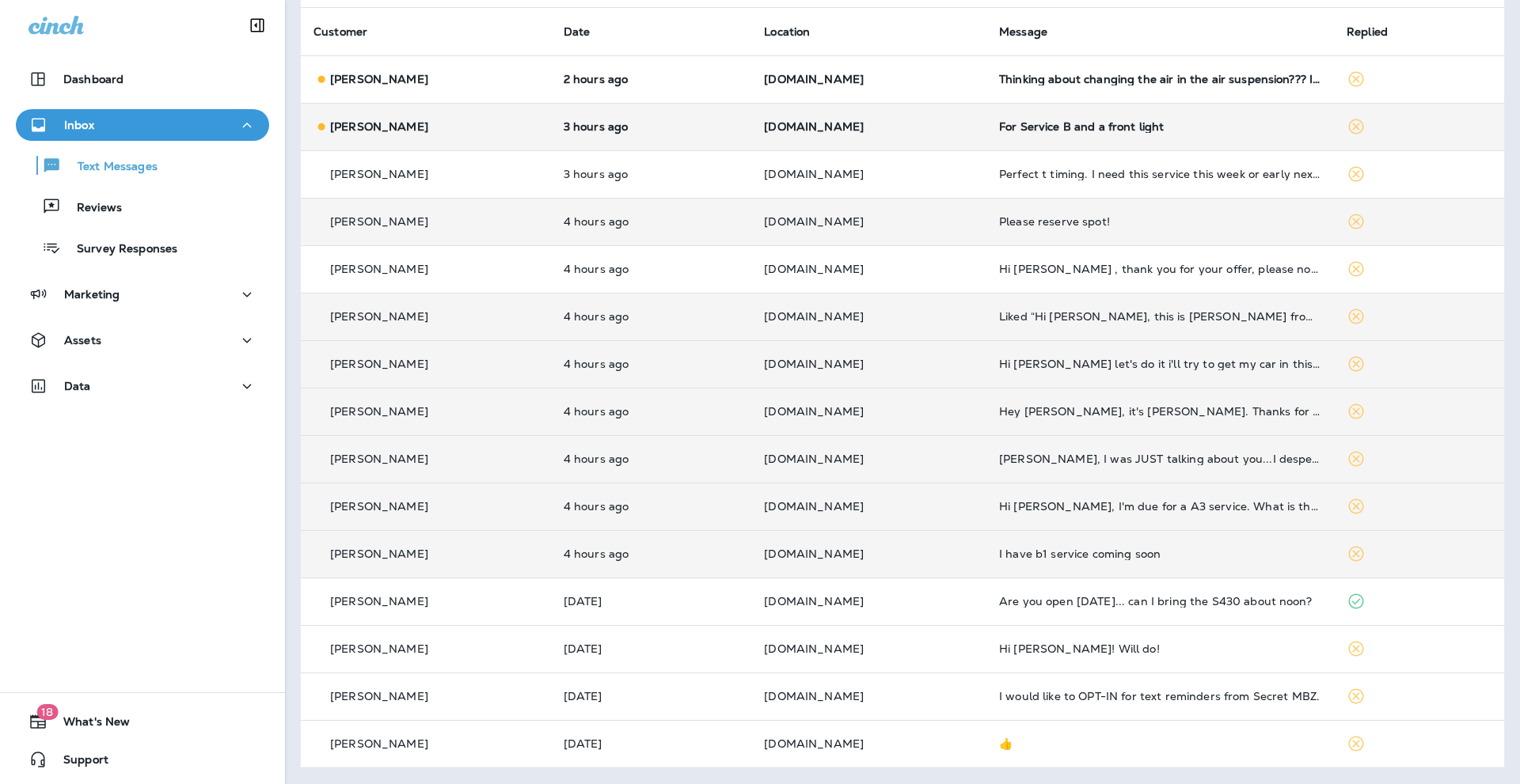
click at [425, 127] on div "[PERSON_NAME]" at bounding box center [426, 127] width 225 height 16
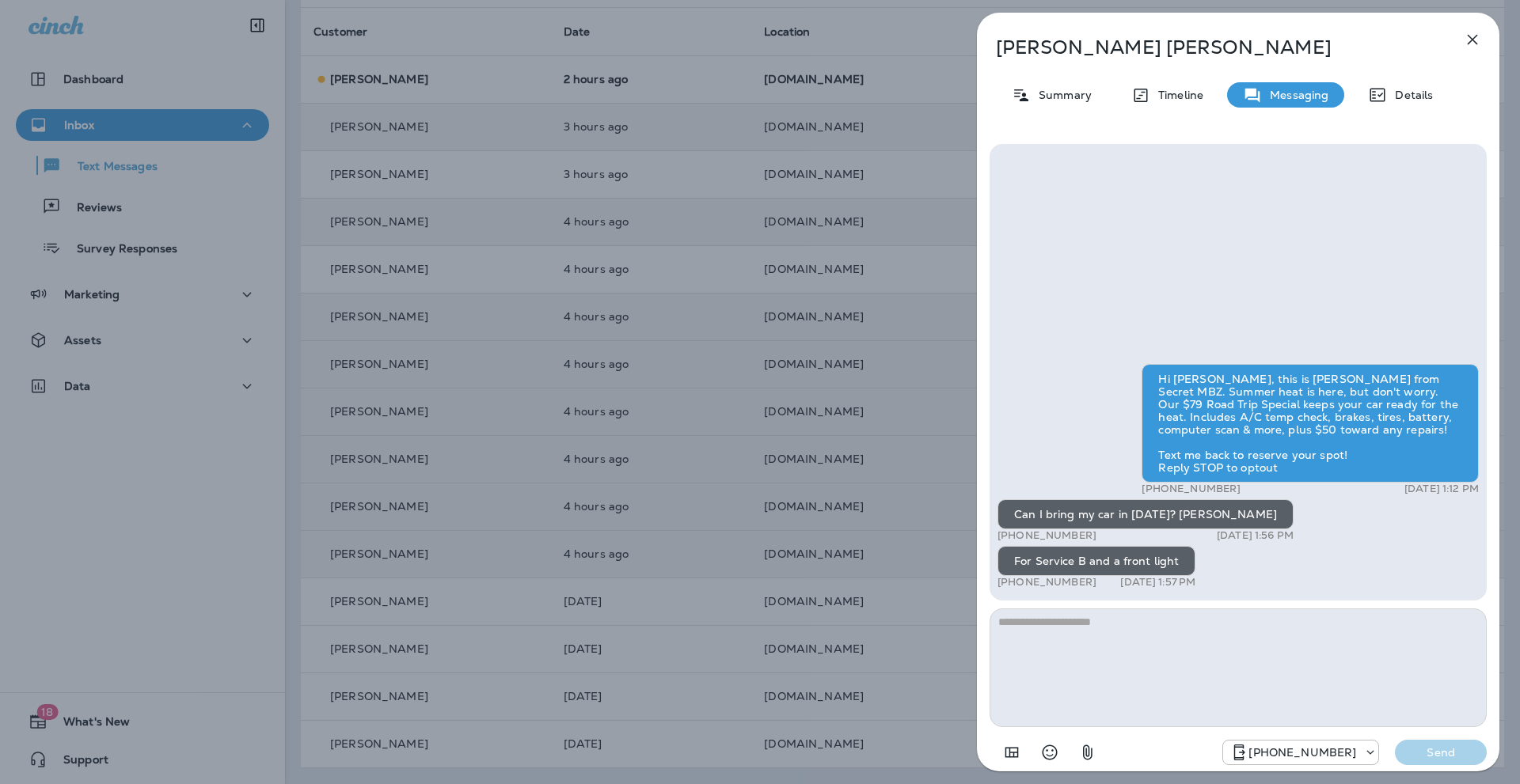
click at [1475, 42] on icon "button" at bounding box center [1472, 40] width 10 height 10
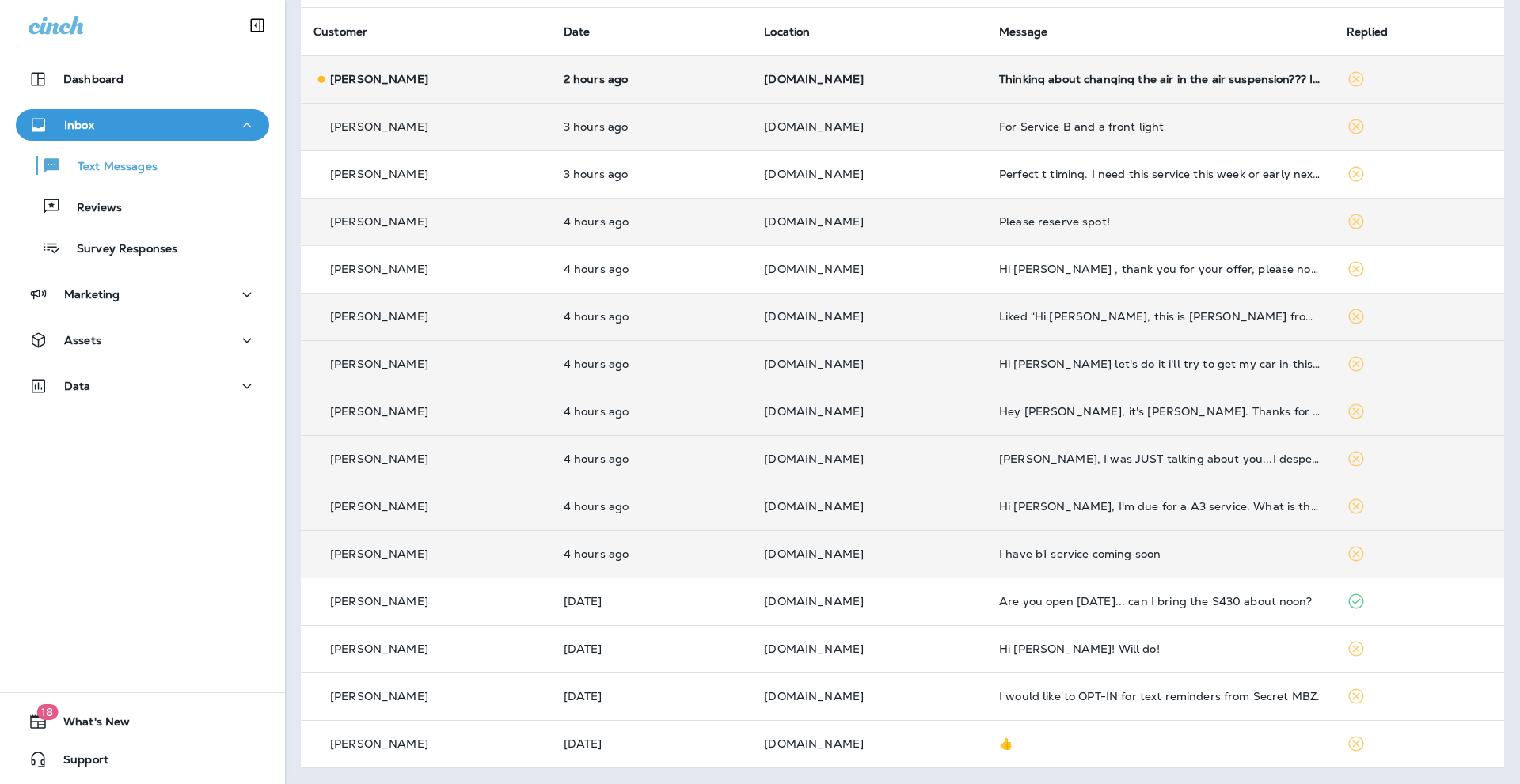
click at [389, 73] on p "[PERSON_NAME]" at bounding box center [379, 79] width 98 height 13
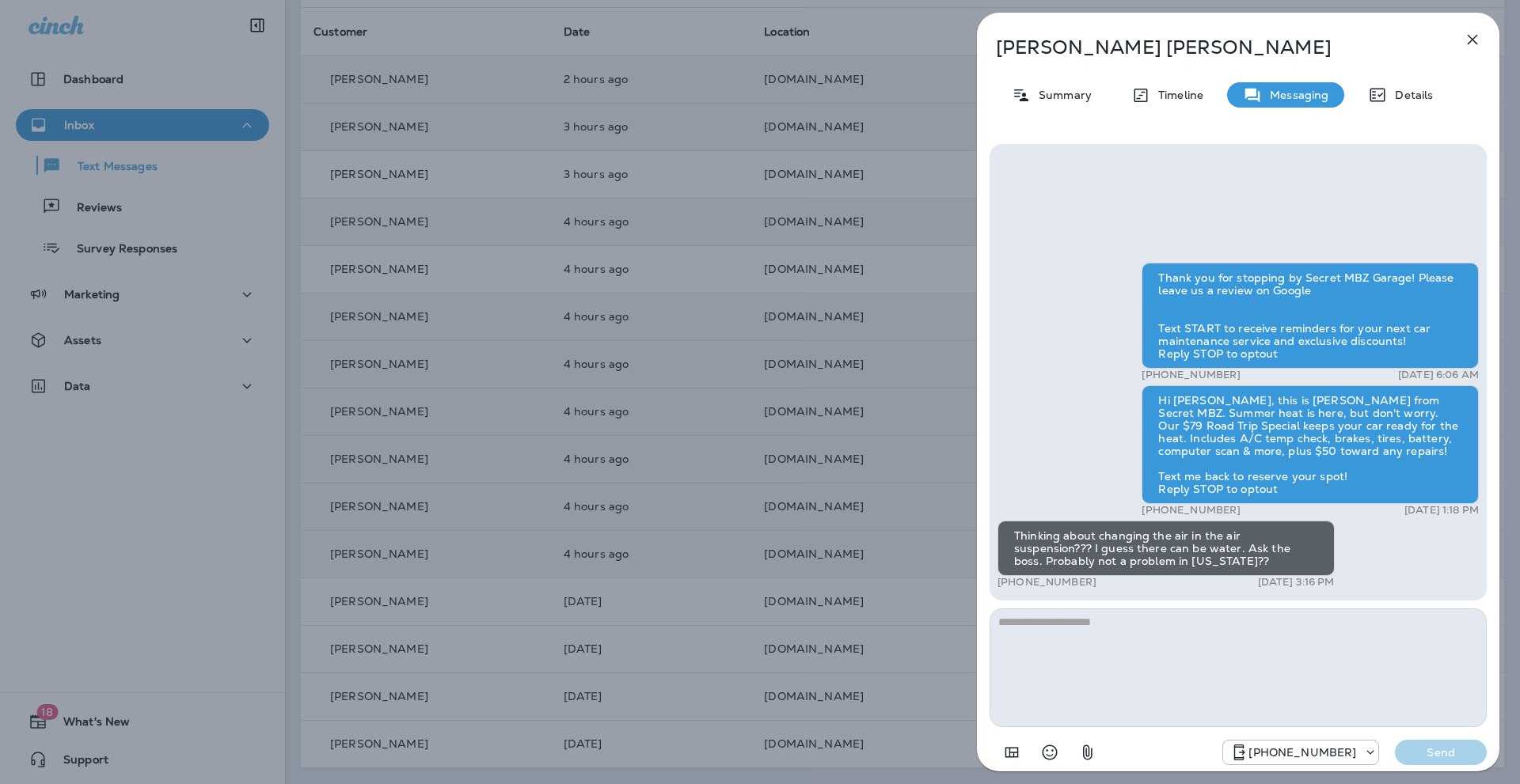
click at [1023, 627] on textarea at bounding box center [1238, 668] width 497 height 119
click at [1470, 37] on icon "button" at bounding box center [1472, 40] width 10 height 10
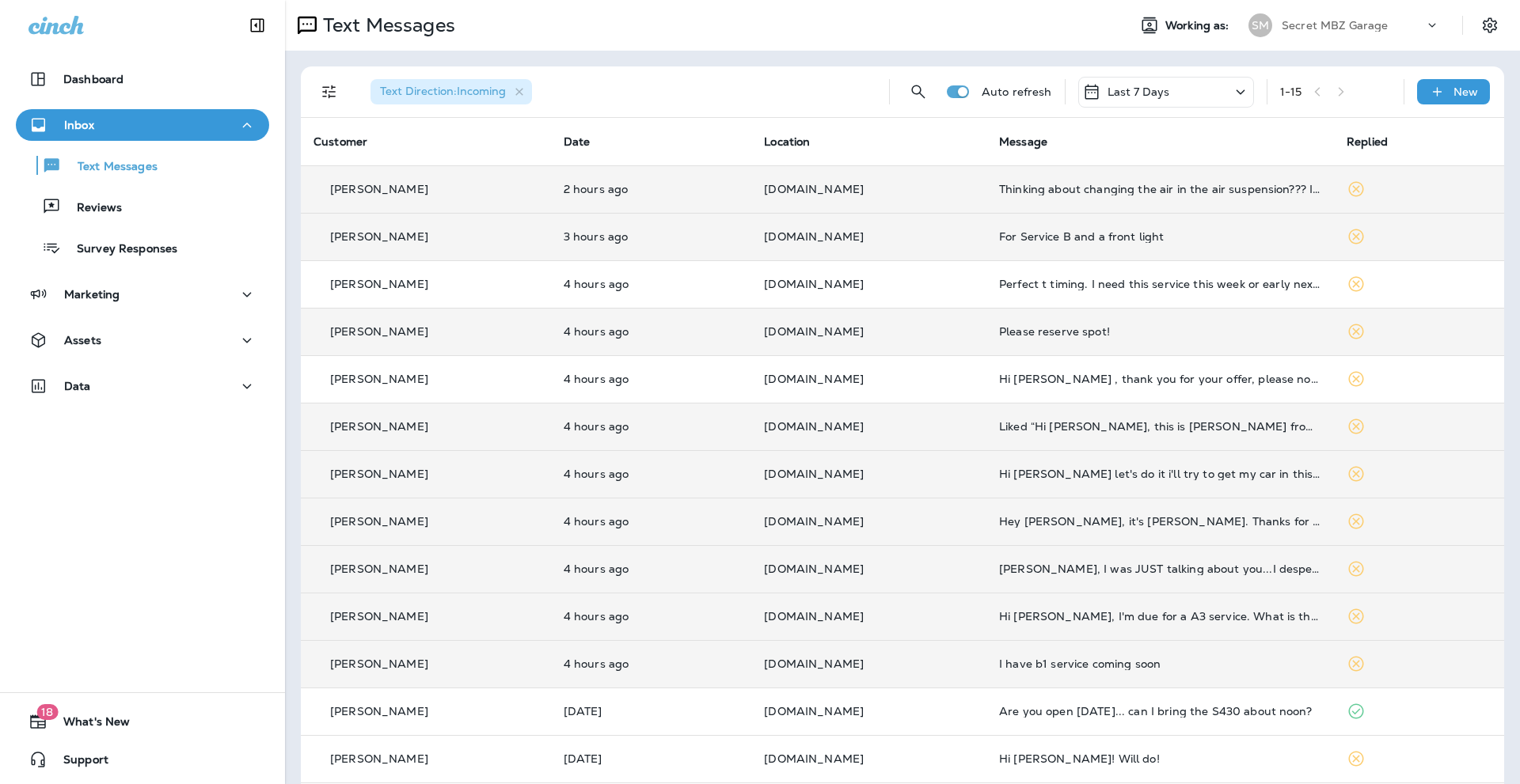
click at [1333, 90] on div "1 - 15" at bounding box center [1335, 92] width 111 height 23
click at [1310, 94] on div "1 - 15" at bounding box center [1335, 92] width 111 height 23
click at [1349, 191] on icon at bounding box center [1356, 189] width 15 height 15
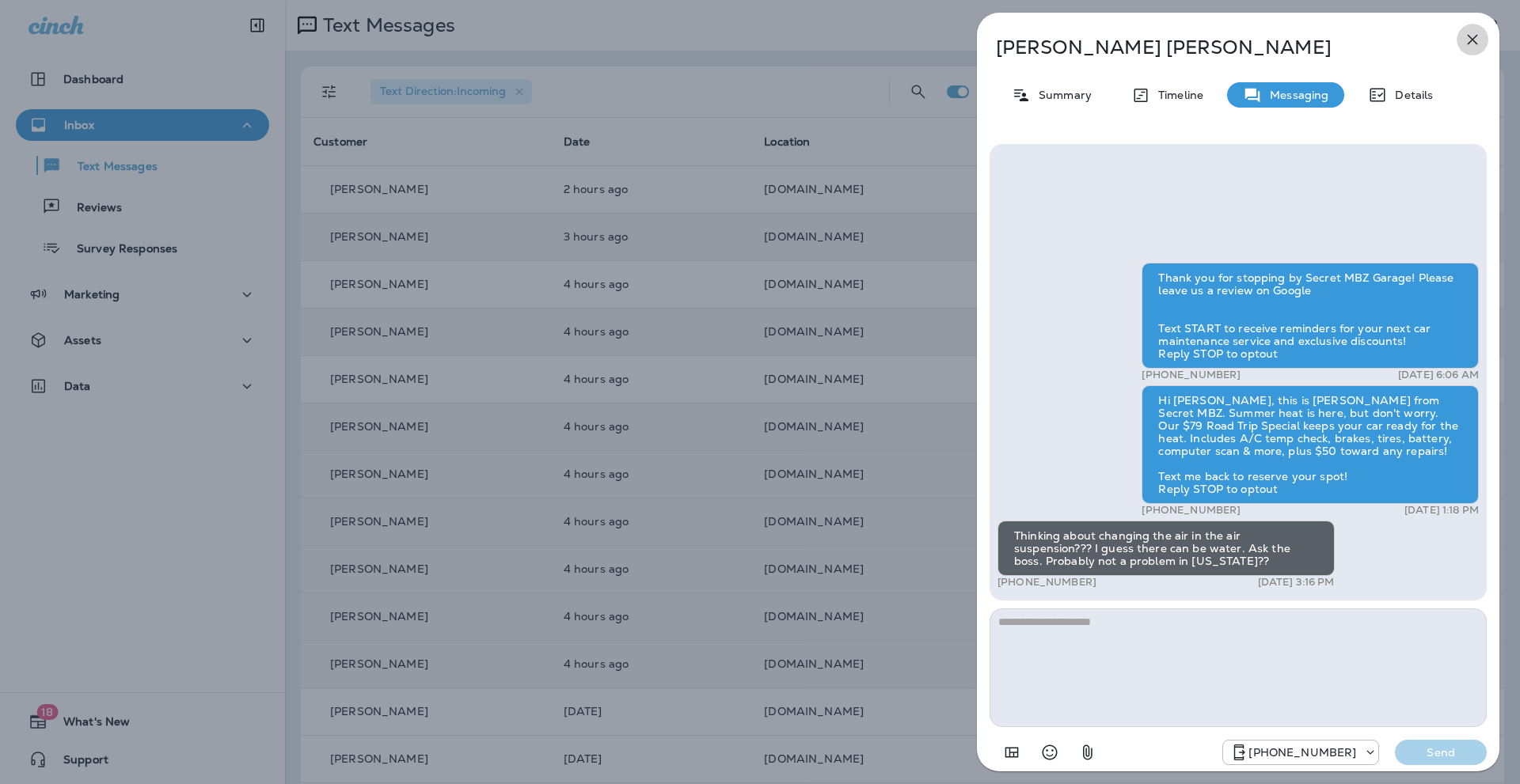
click at [1471, 32] on icon "button" at bounding box center [1471, 39] width 19 height 19
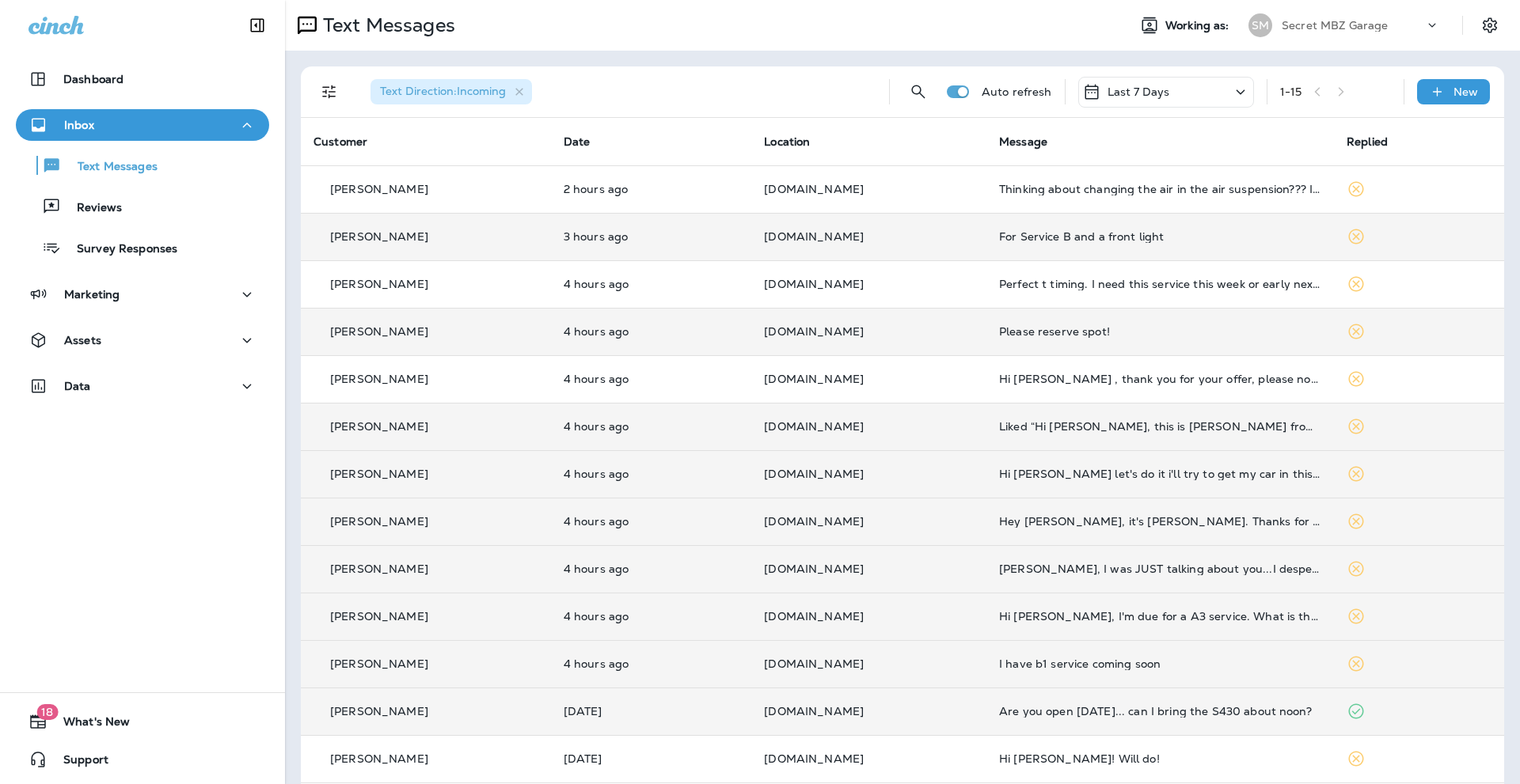
click at [1252, 709] on div "Are you open [DATE]... can I bring the S430 about noon?" at bounding box center [1160, 711] width 322 height 13
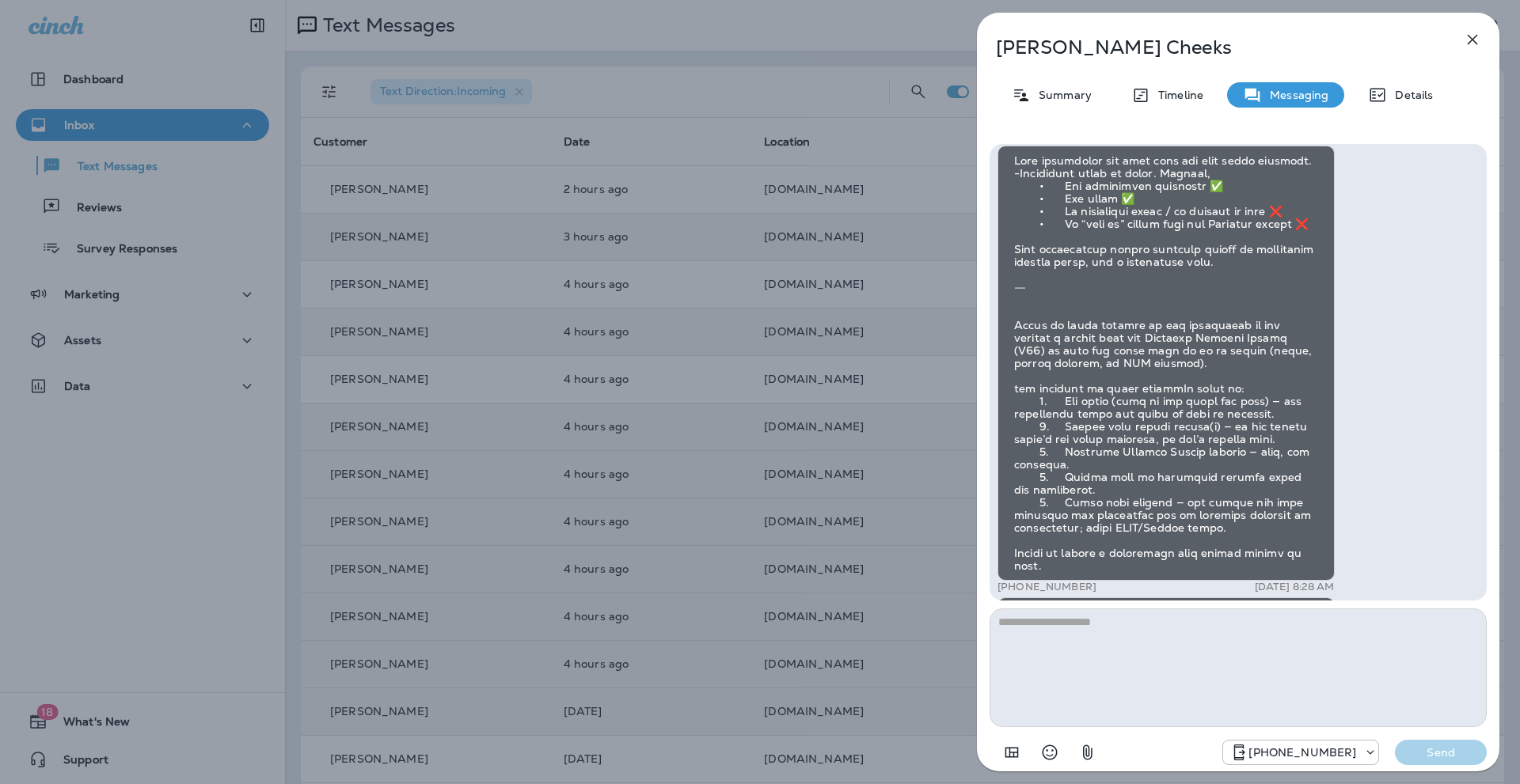
scroll to position [-212, 0]
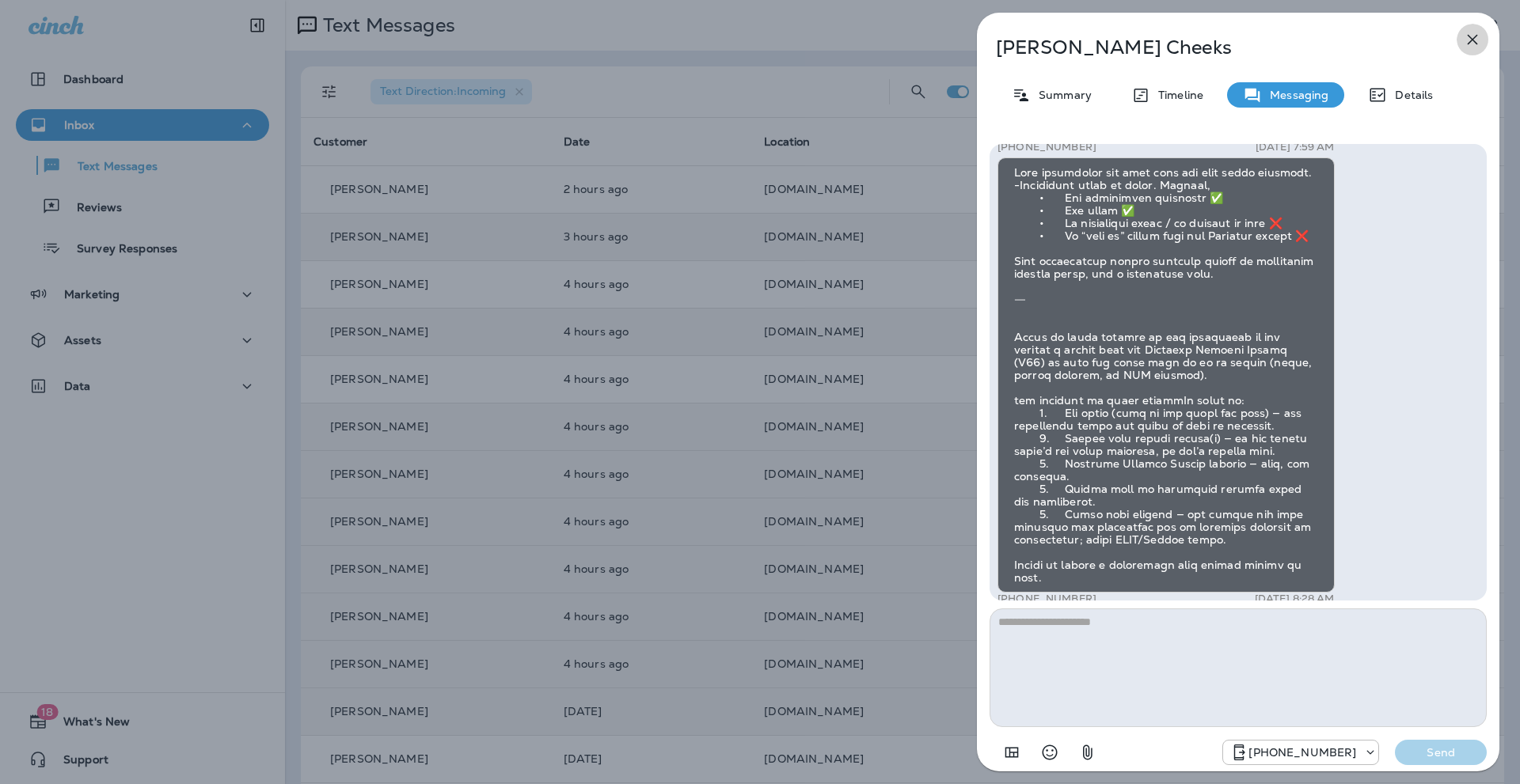
click at [1470, 37] on icon "button" at bounding box center [1472, 40] width 10 height 10
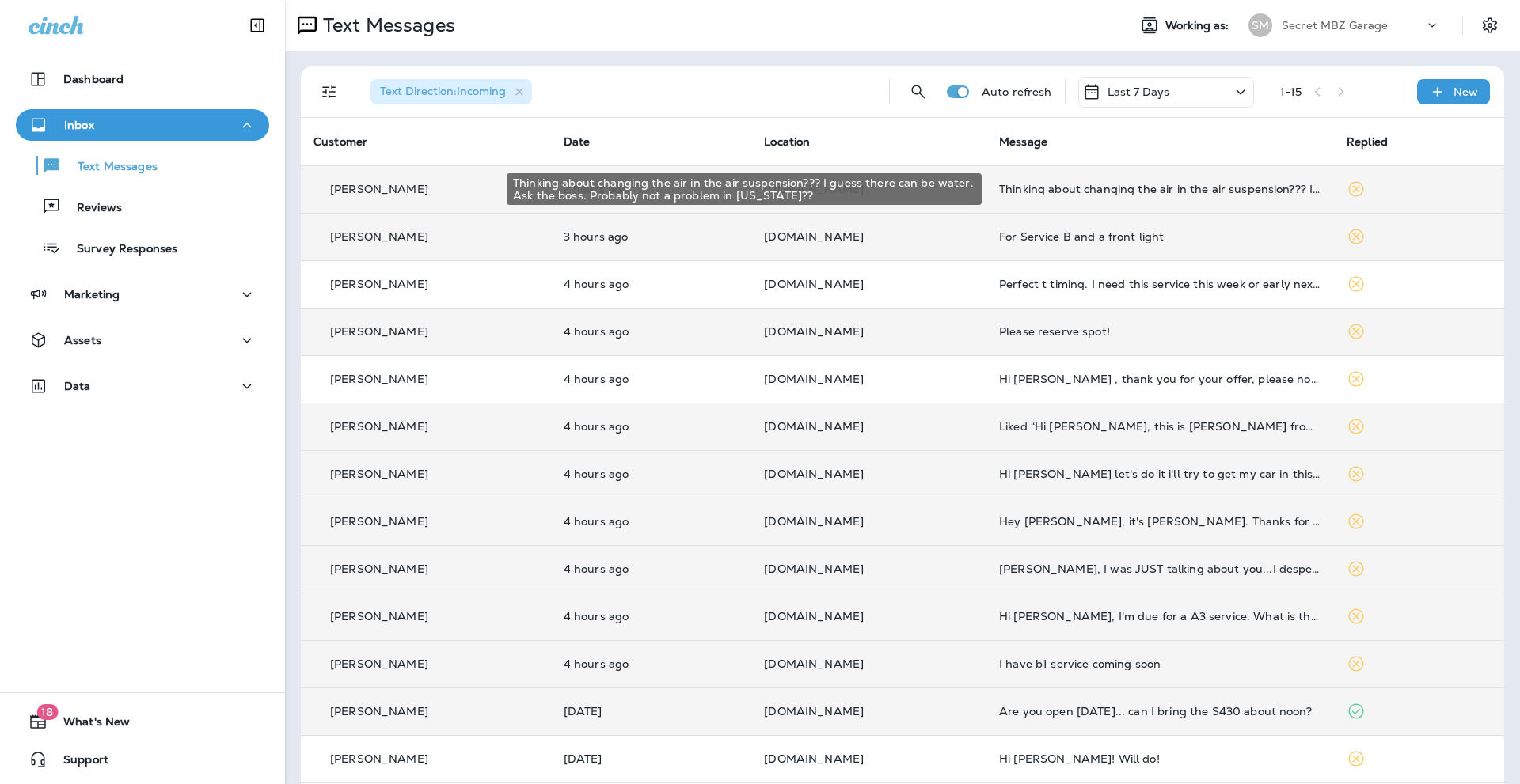
click at [1167, 194] on div "Thinking about changing the air in the air suspension??? I guess there can be w…" at bounding box center [1160, 189] width 322 height 13
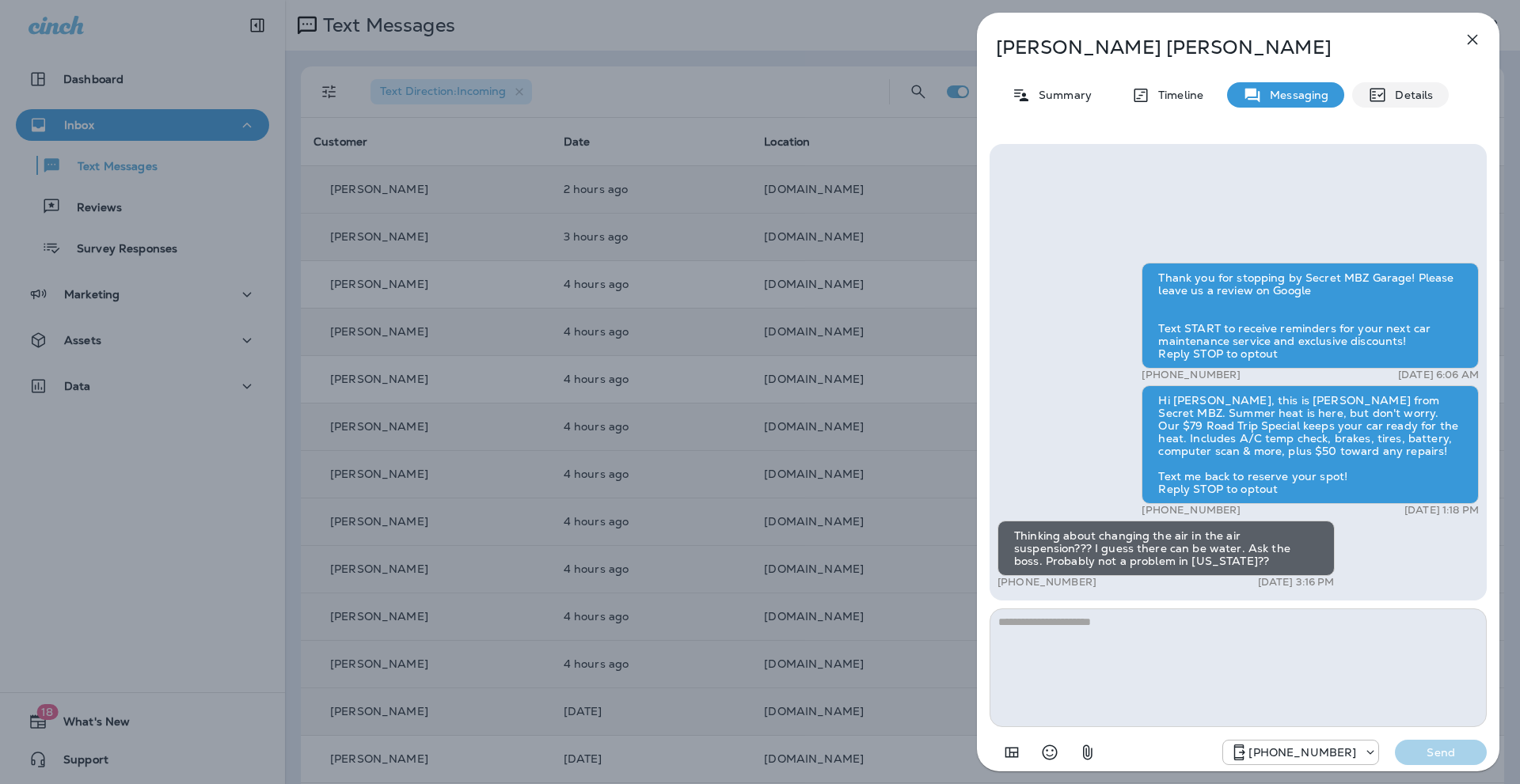
click at [1402, 95] on p "Details" at bounding box center [1409, 95] width 46 height 13
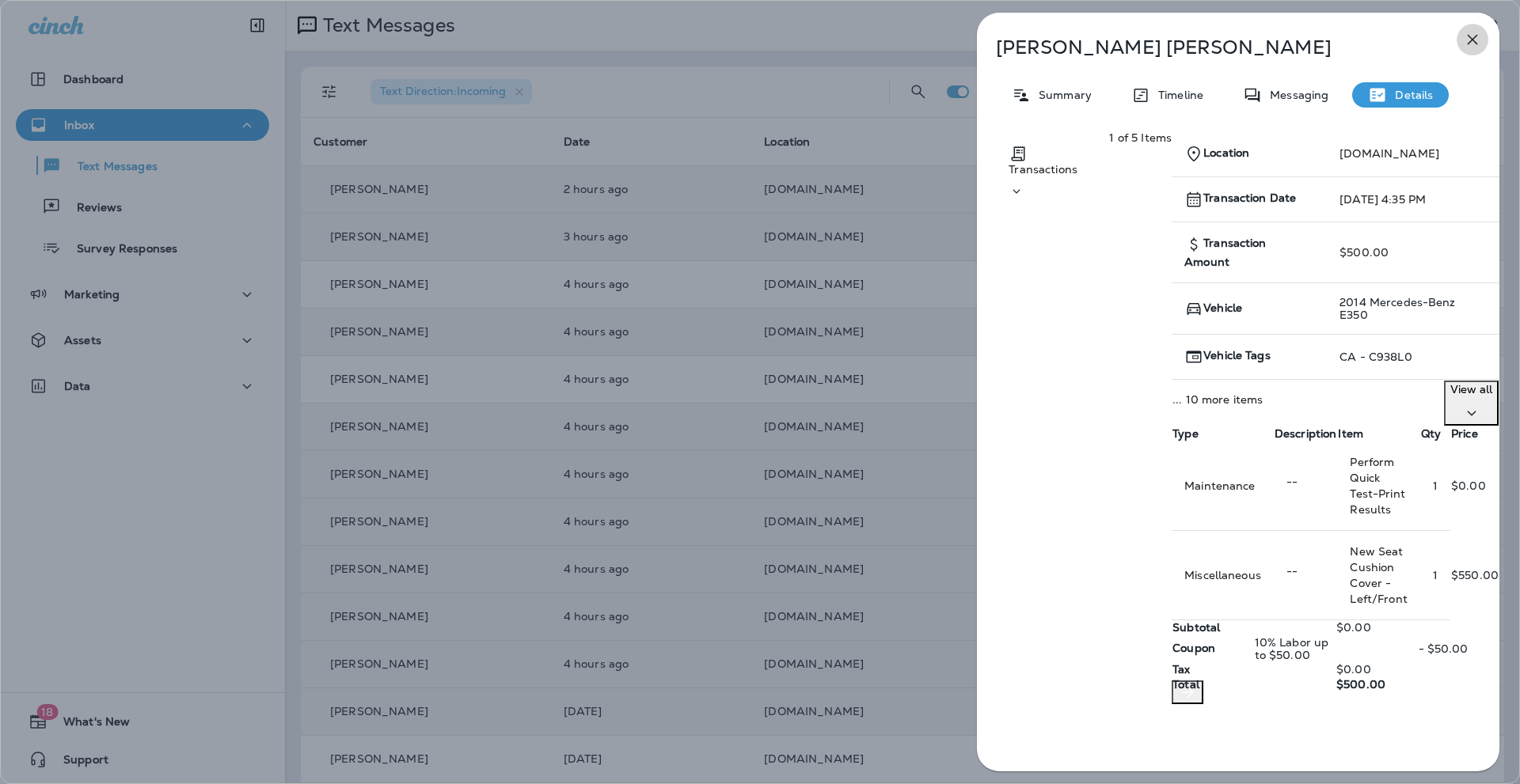
click at [1473, 36] on icon "button" at bounding box center [1471, 39] width 19 height 19
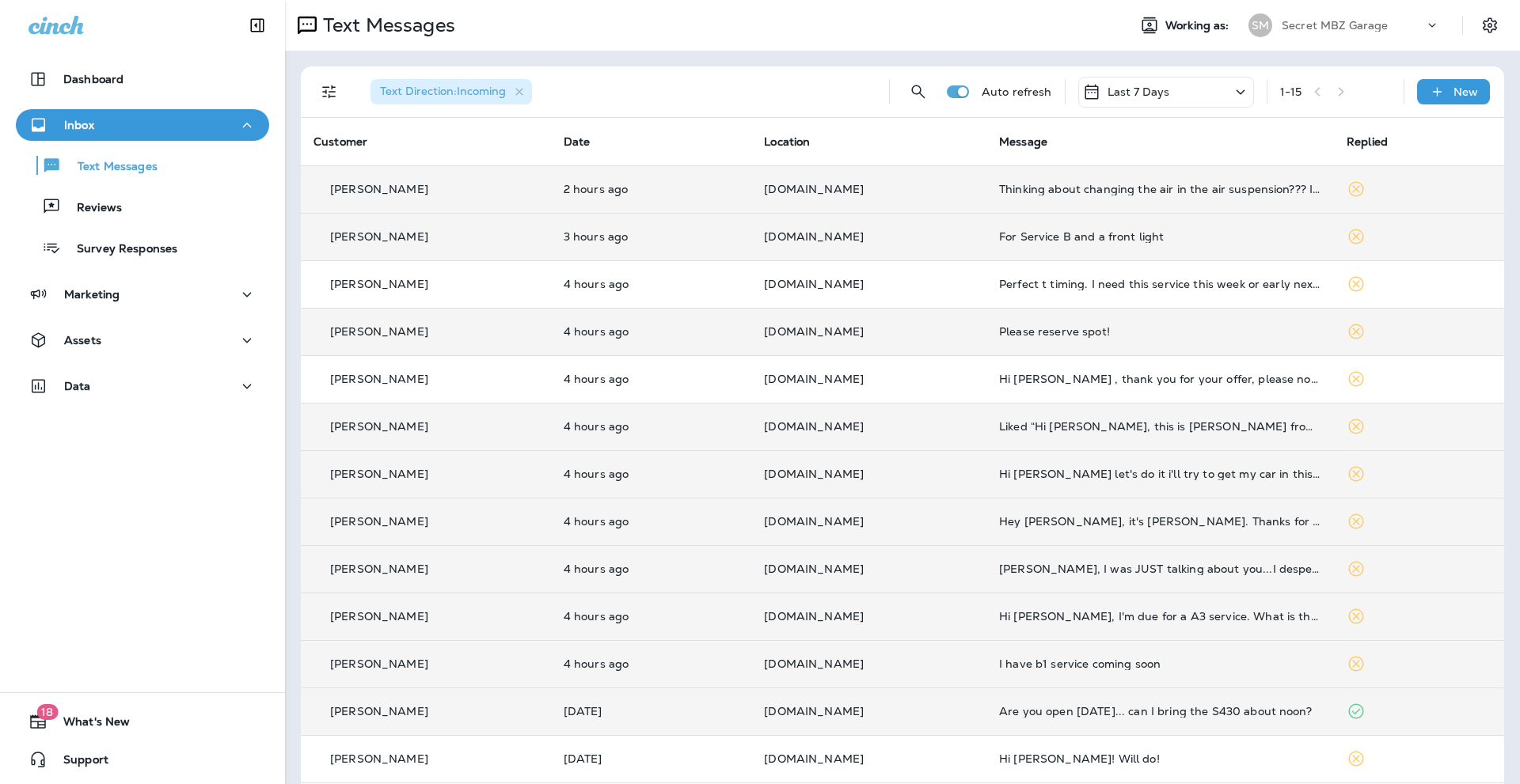
click at [1100, 239] on div "For Service B and a front light" at bounding box center [1160, 237] width 322 height 13
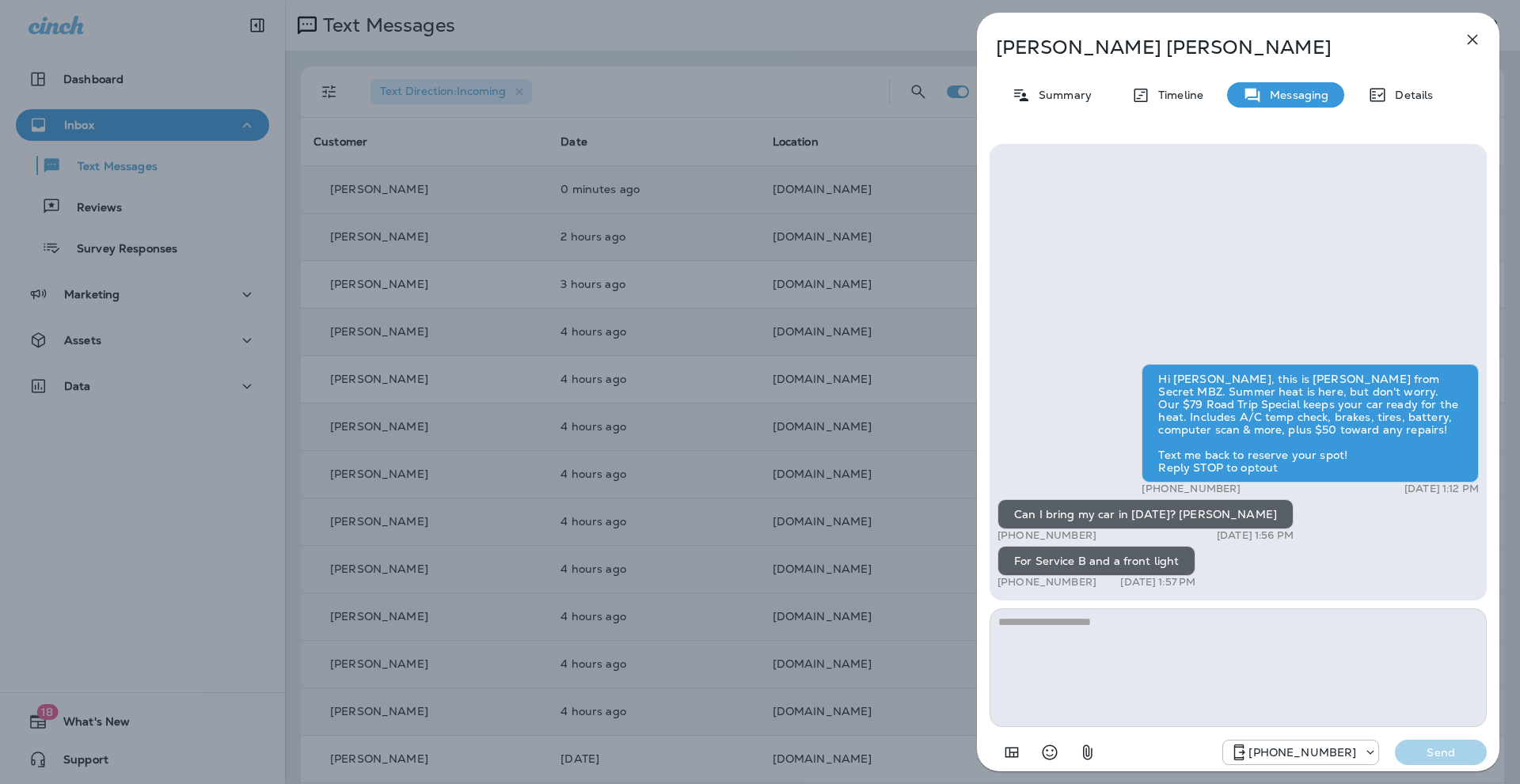
click at [1473, 36] on icon "button" at bounding box center [1471, 39] width 19 height 19
